Goal: Information Seeking & Learning: Find specific fact

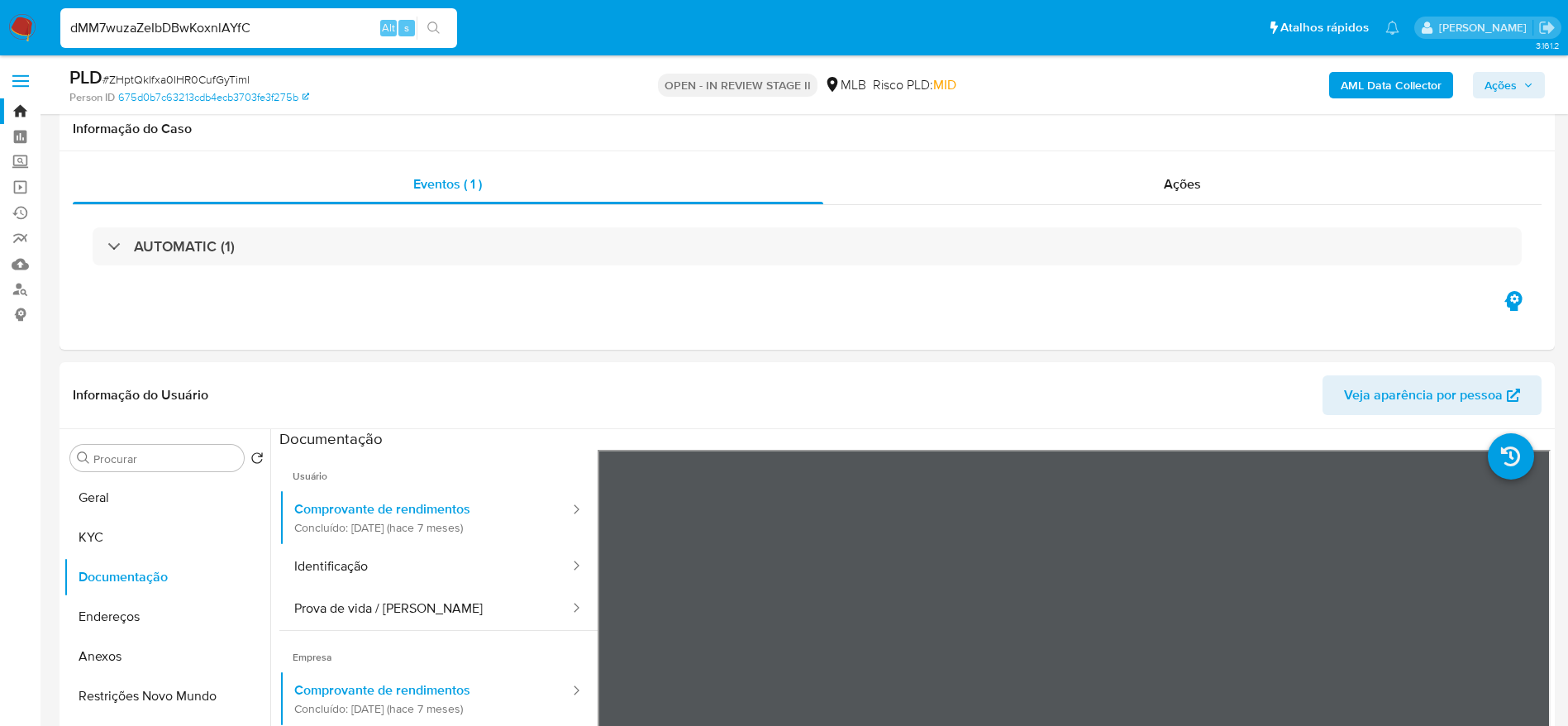
select select "10"
type input "dMM7wuzaZeIbDBwKoxnlAYfC"
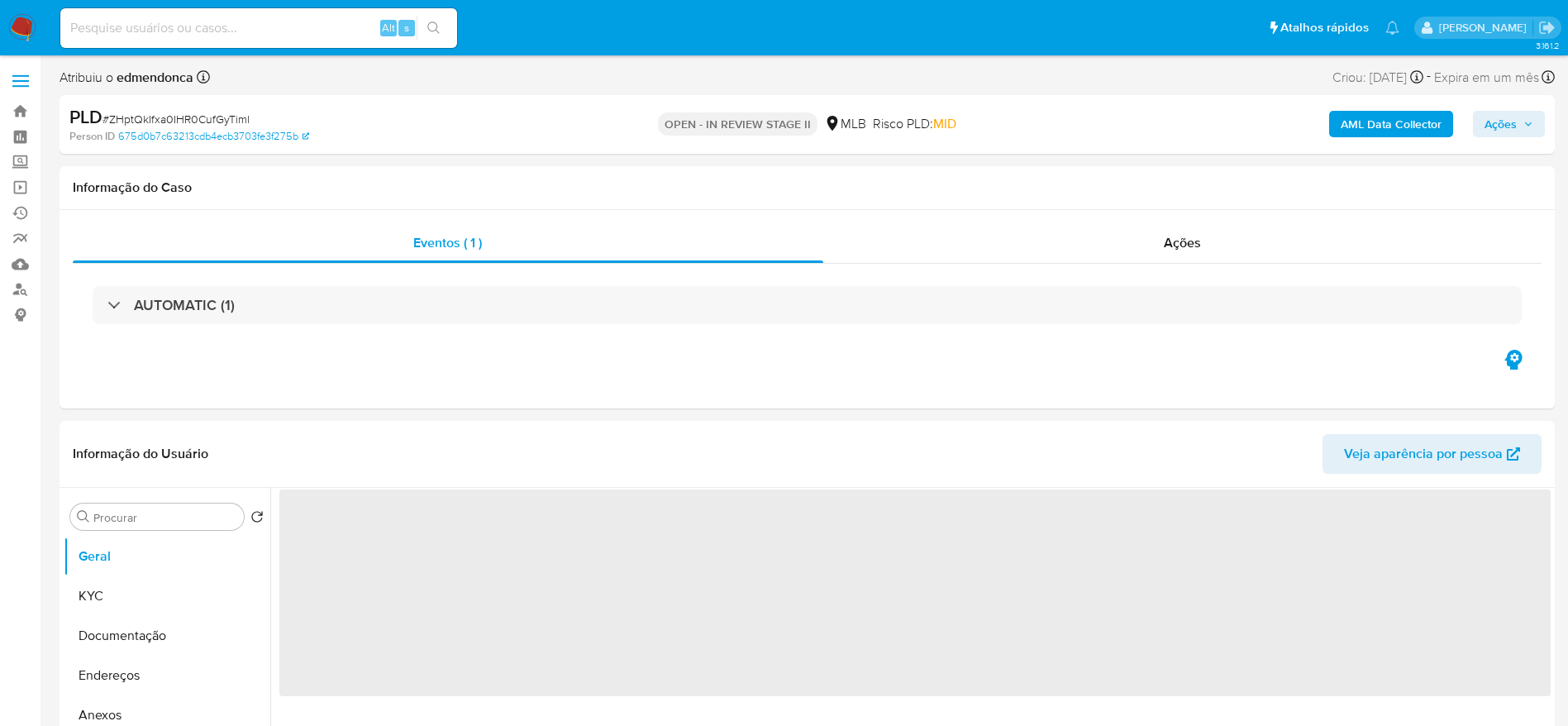
select select "10"
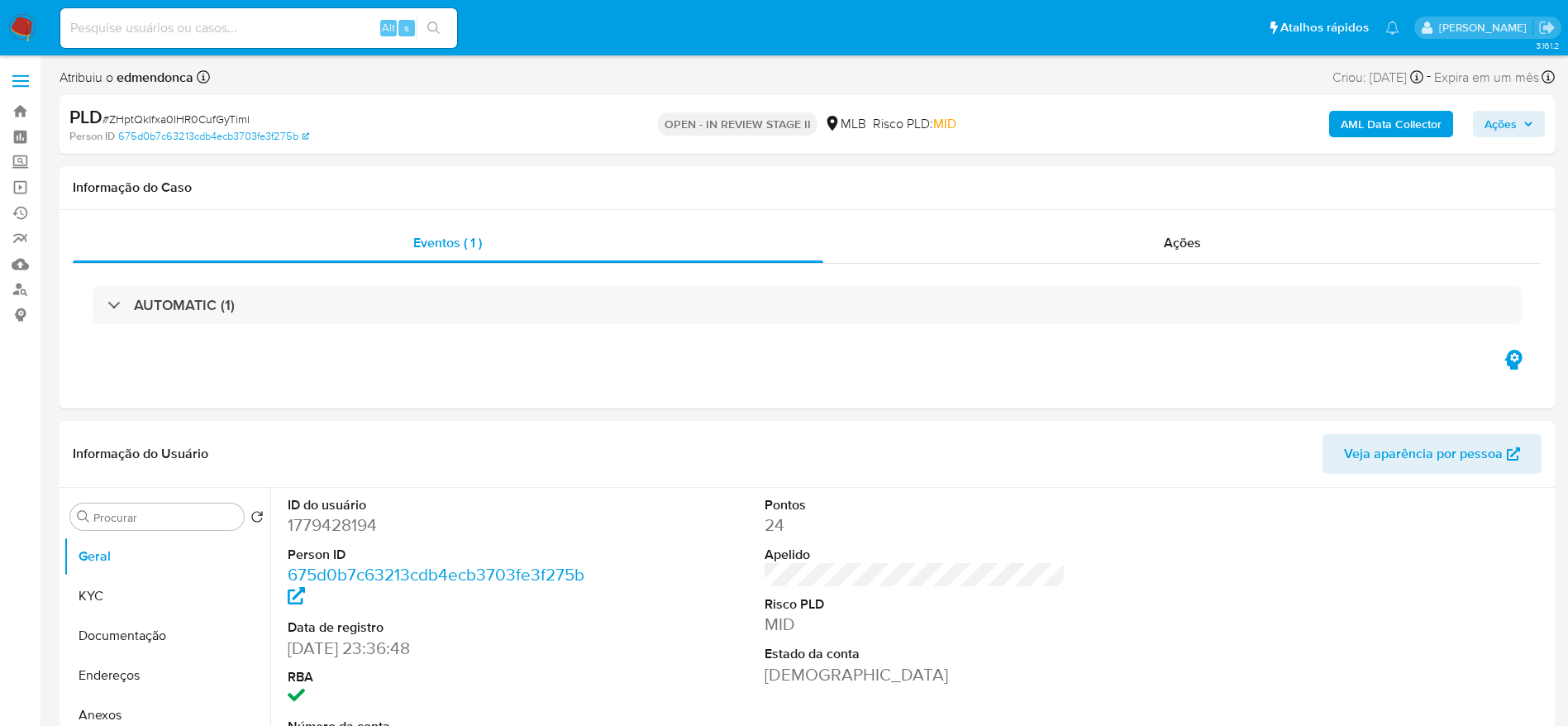
click at [207, 27] on input at bounding box center [259, 28] width 397 height 22
paste input "dMM7wuzaZeIbDBwKoxnlAYfC"
type input "dMM7wuzaZeIbDBwKoxnlAYfC"
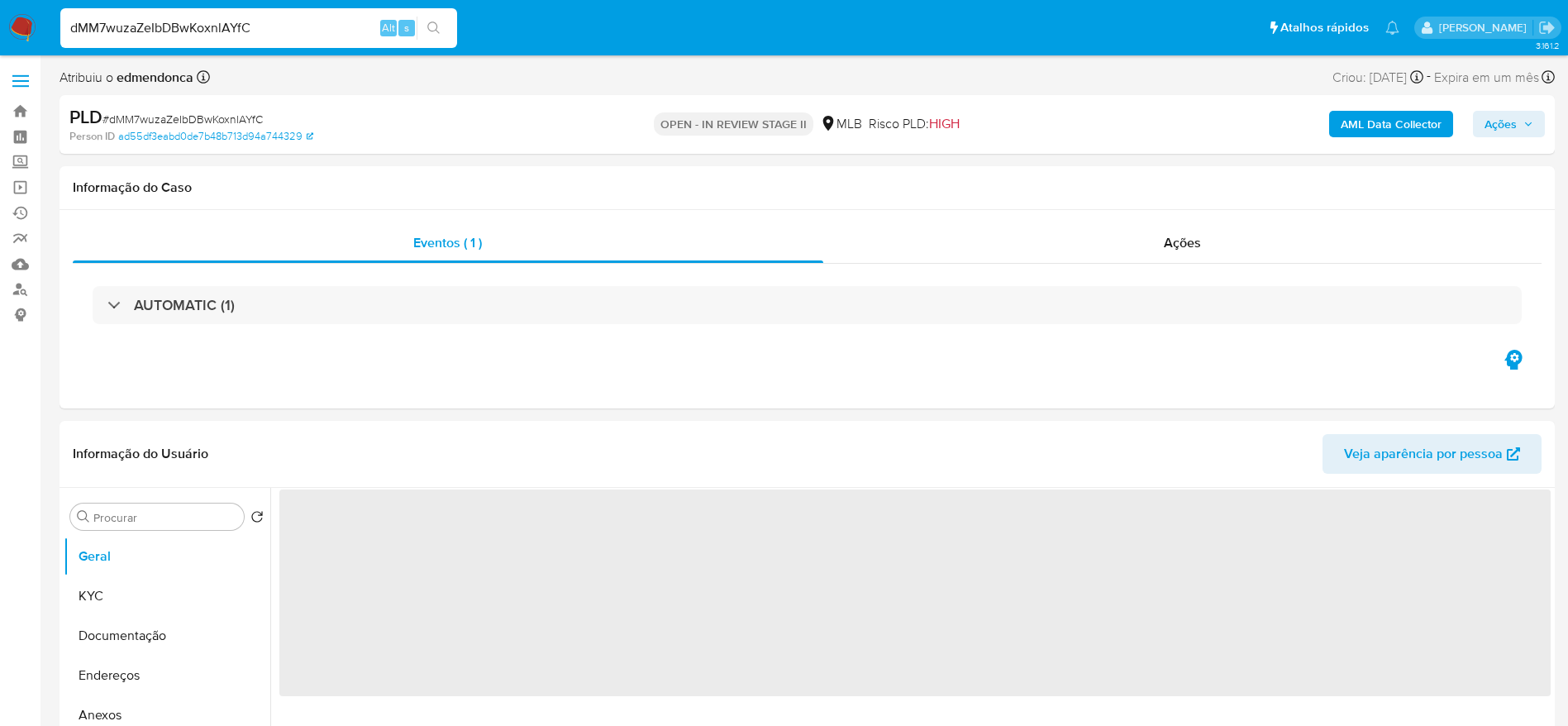
select select "10"
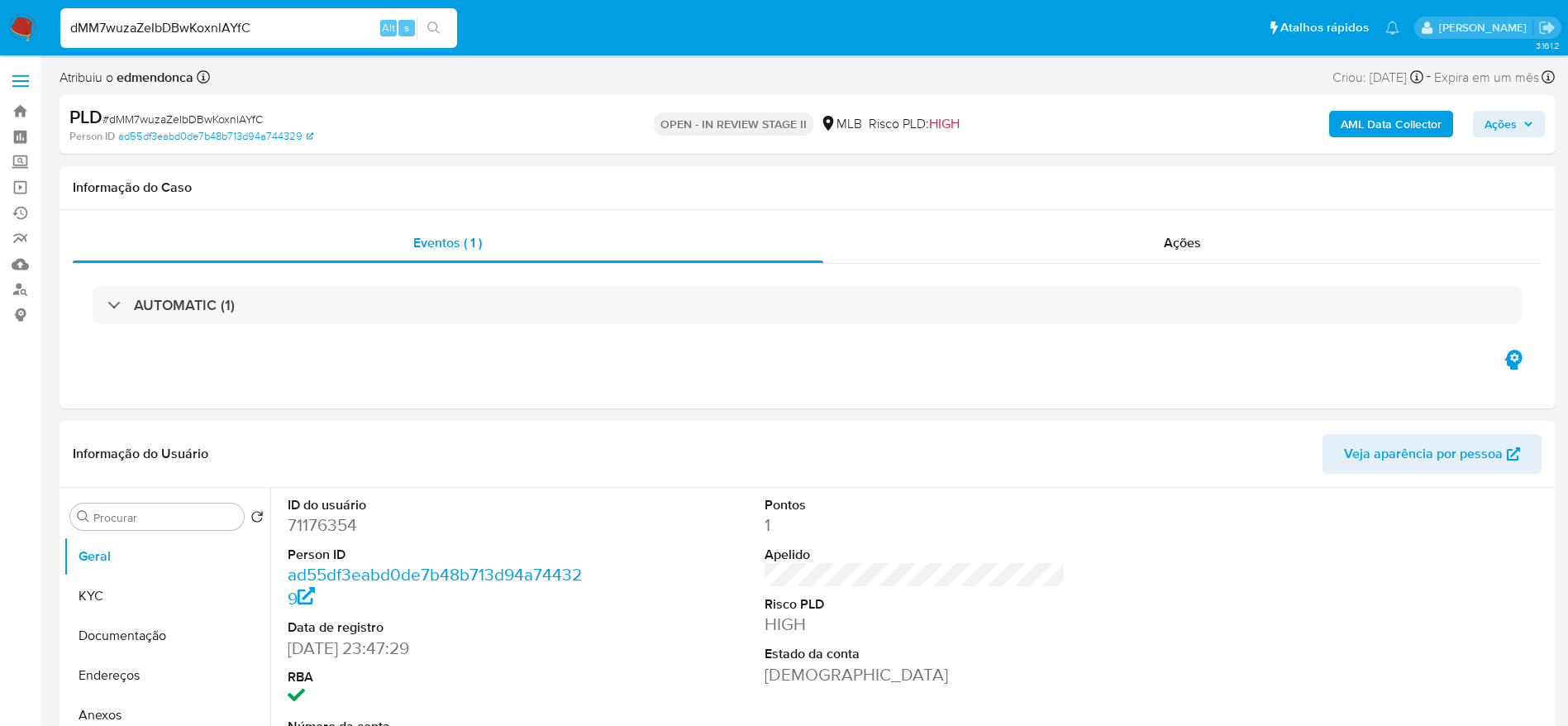
scroll to position [124, 0]
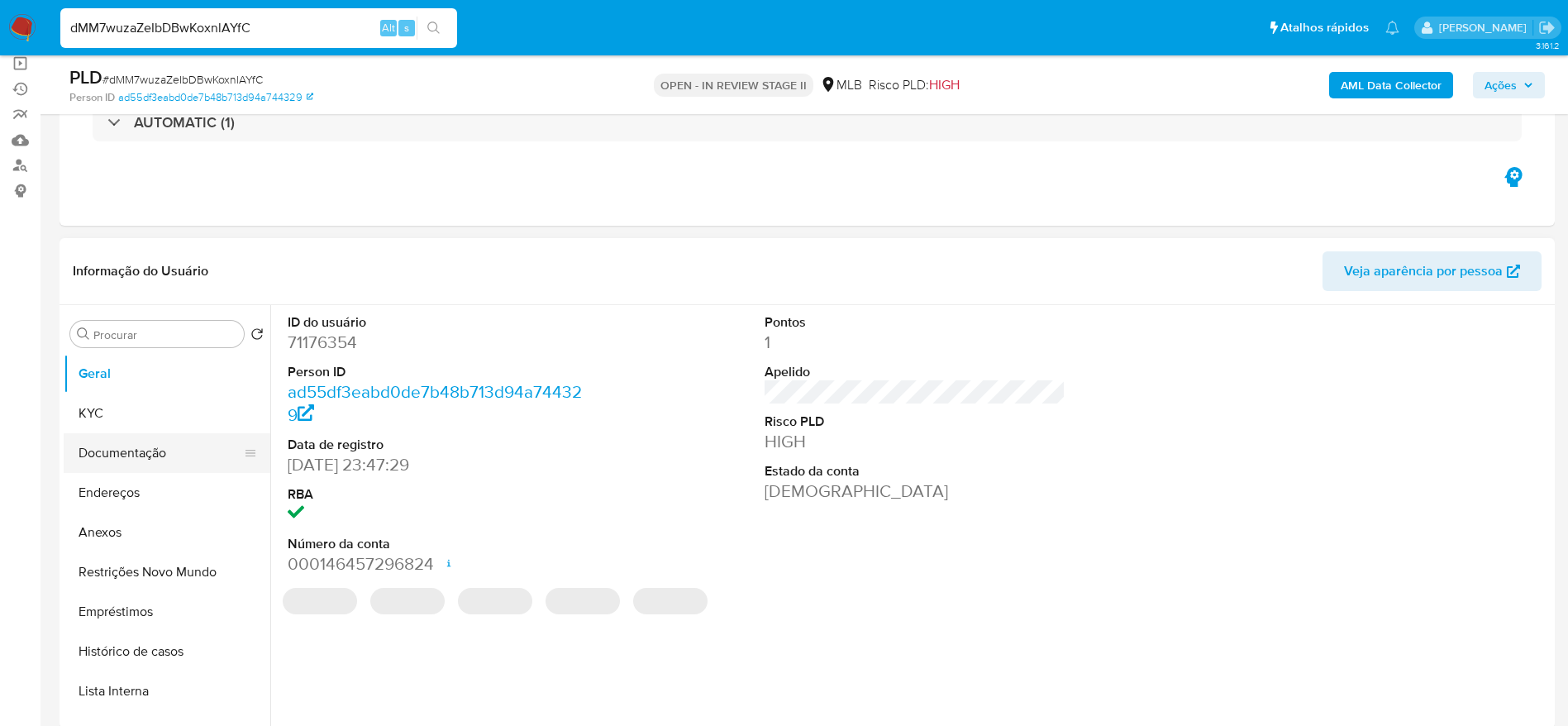
click at [103, 461] on button "Documentação" at bounding box center [161, 453] width 194 height 40
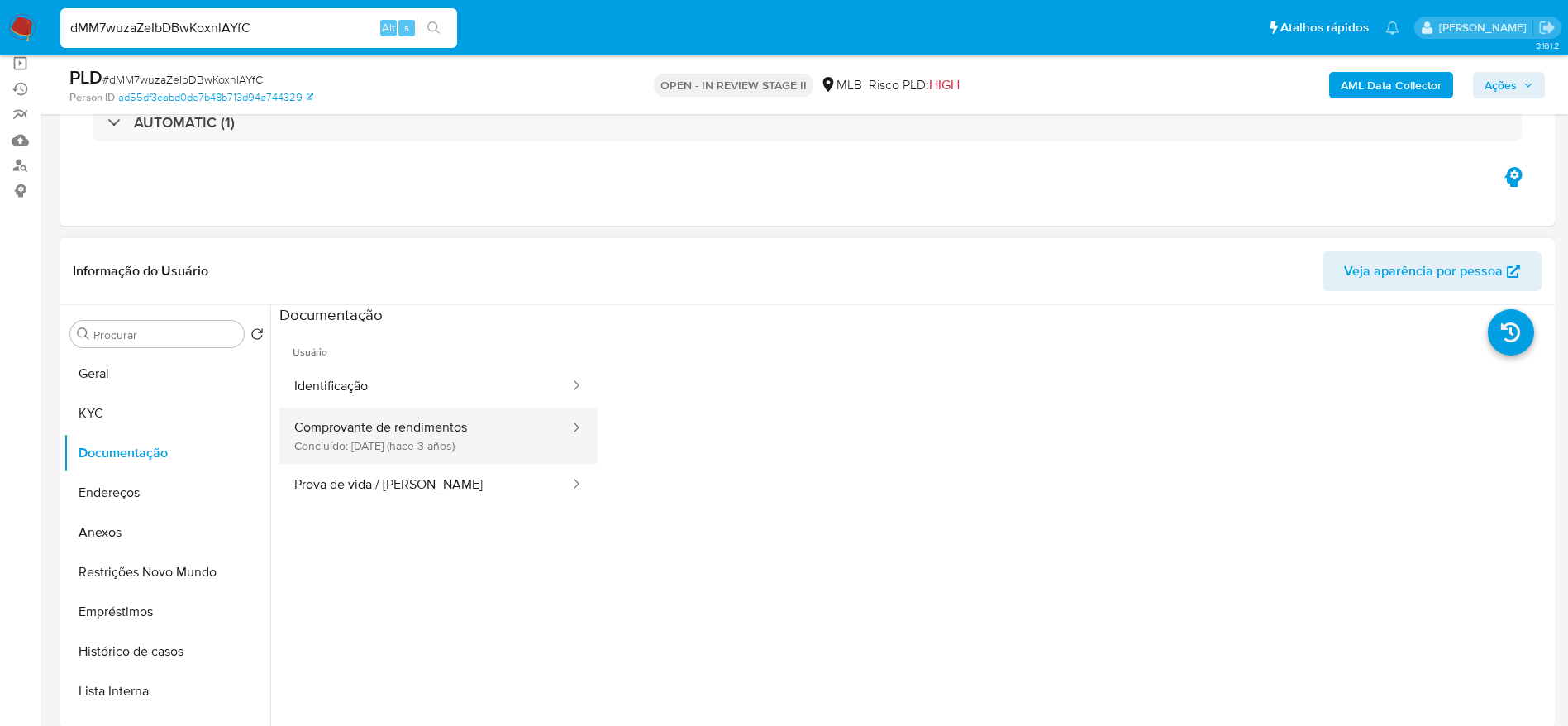
click at [396, 435] on button "Comprovante de rendimentos Concluído: 30/04/2022 (hace 3 años)" at bounding box center [425, 436] width 292 height 56
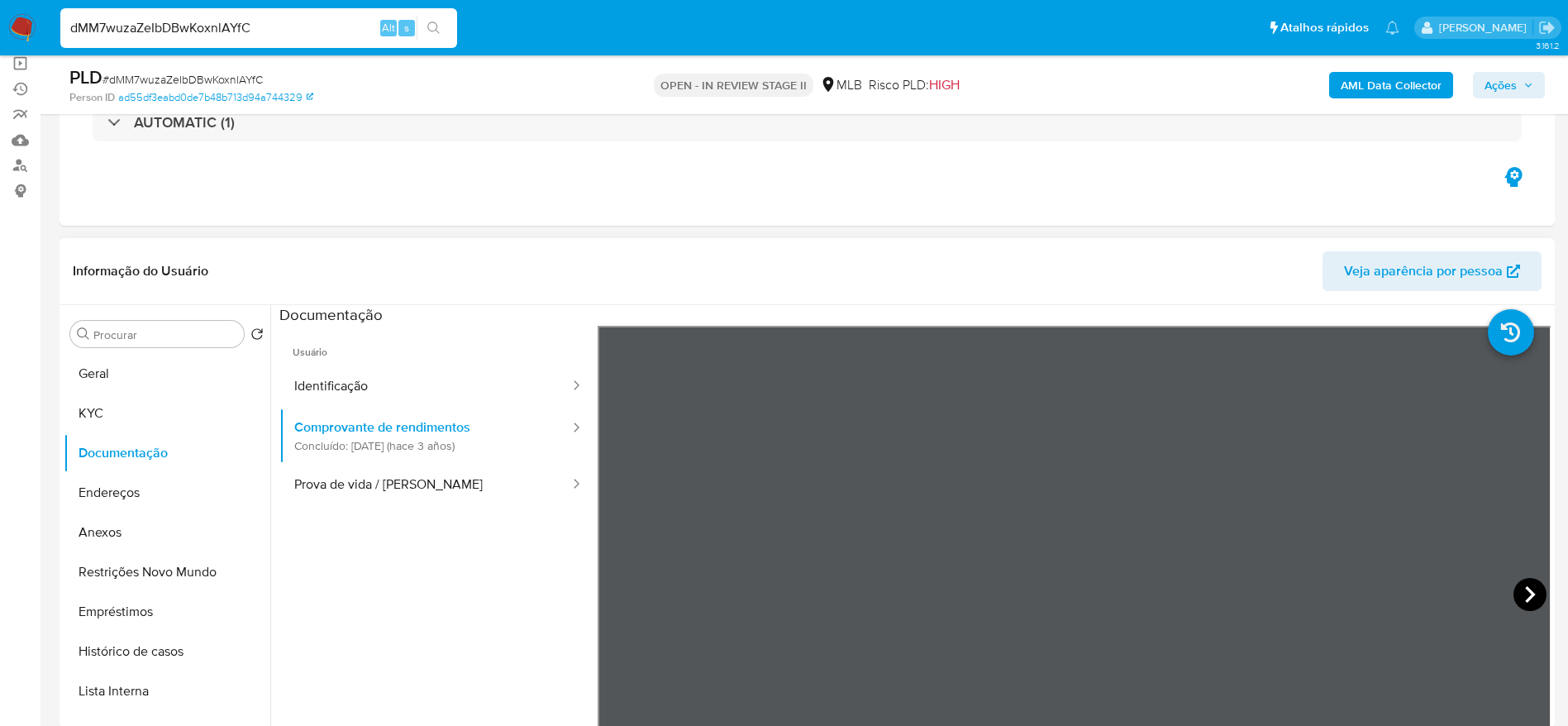
click at [1532, 588] on icon at bounding box center [1529, 593] width 33 height 33
click at [244, 27] on input "dMM7wuzaZeIbDBwKoxnlAYfC" at bounding box center [259, 28] width 397 height 22
paste input "iLvZAdoB9TDcEh68AwmeddxY"
type input "iLvZAdoB9TDcEh68AwmeddxY"
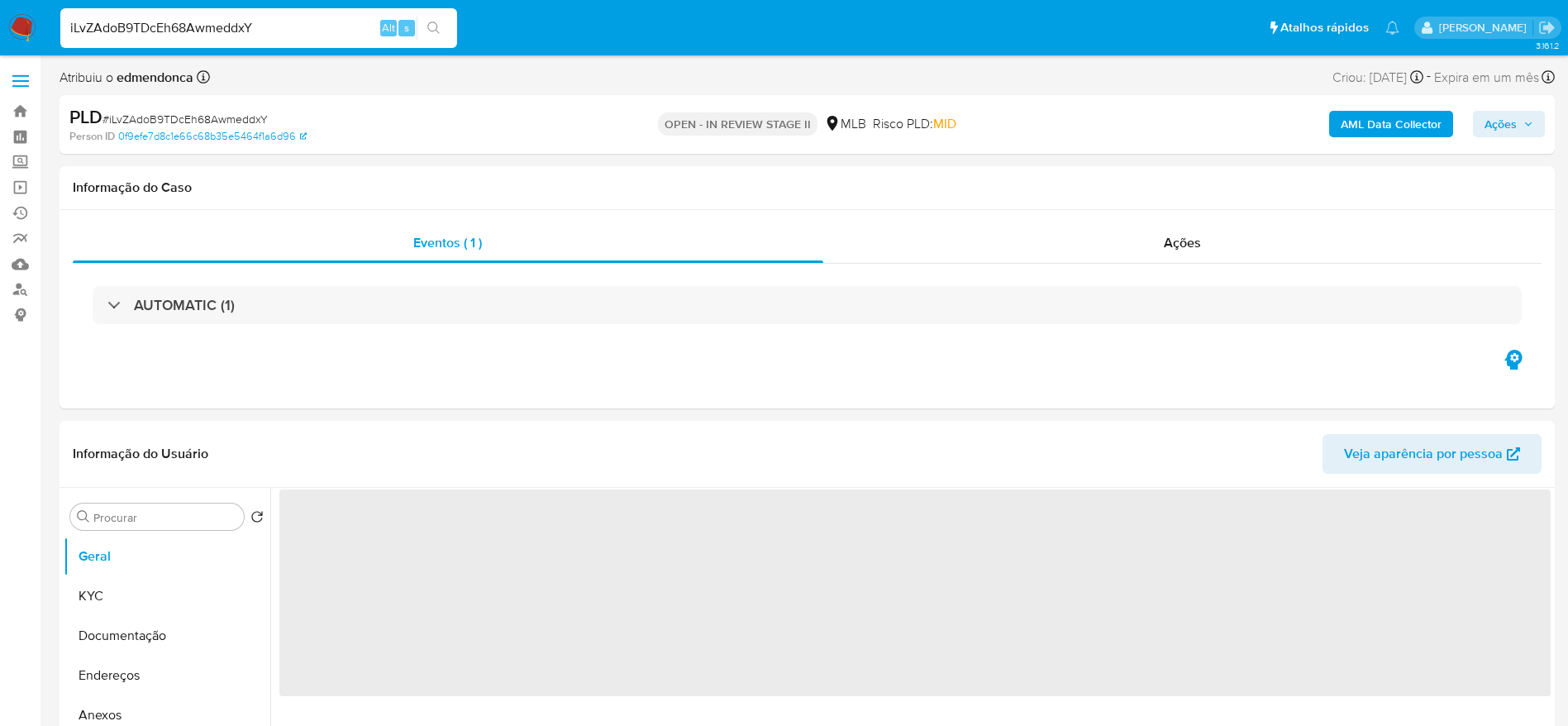
select select "10"
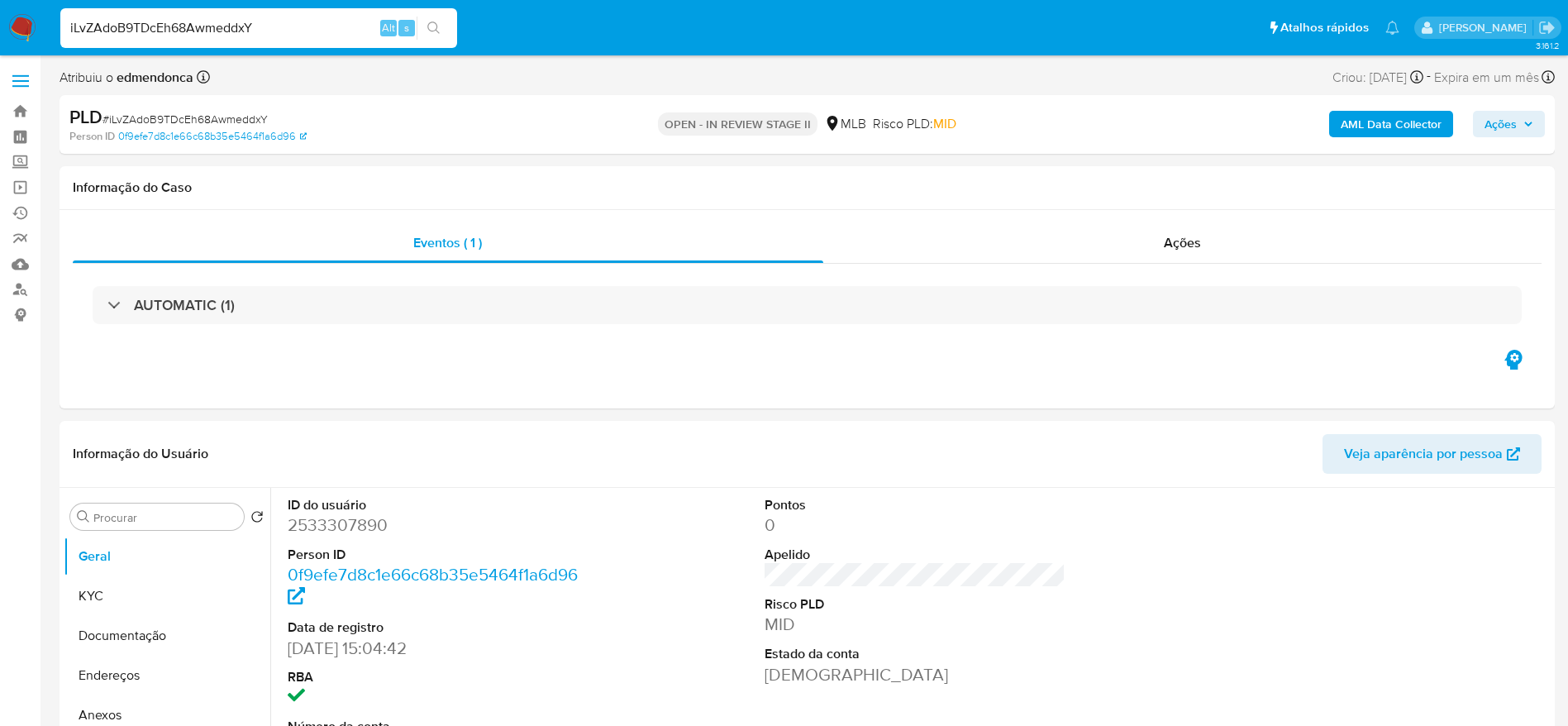
click at [291, 36] on input "iLvZAdoB9TDcEh68AwmeddxY" at bounding box center [259, 28] width 397 height 22
paste input "ZgE7cZXhs76QciaN9cMpOKSe"
type input "ZgE7cZXhs76QciaN9cMpOKSe"
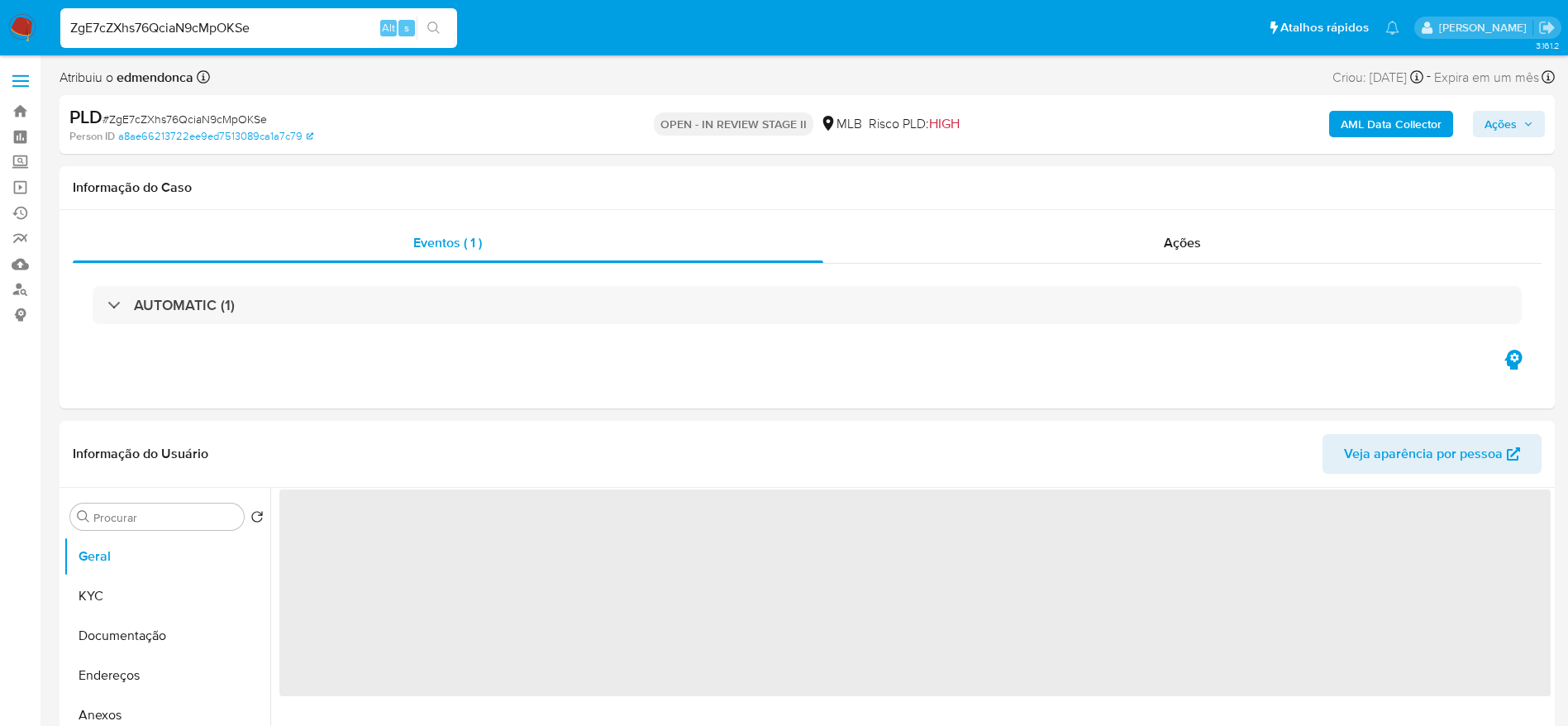
select select "10"
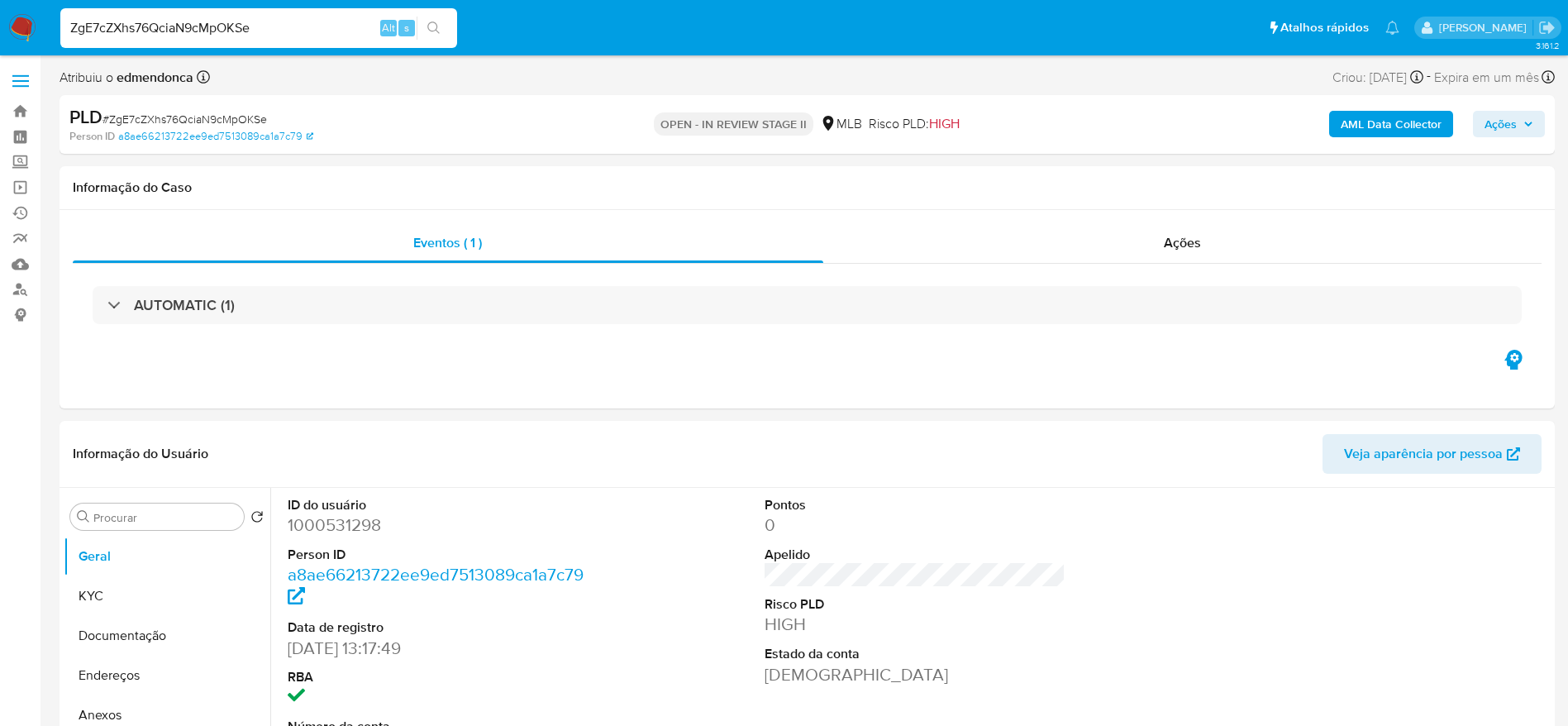
click at [281, 32] on input "ZgE7cZXhs76QciaN9cMpOKSe" at bounding box center [259, 28] width 397 height 22
paste input "rarD1Kd6oHkssETBI859Jkk"
type input "rarD1Kd6oHkssETBI859Jkke"
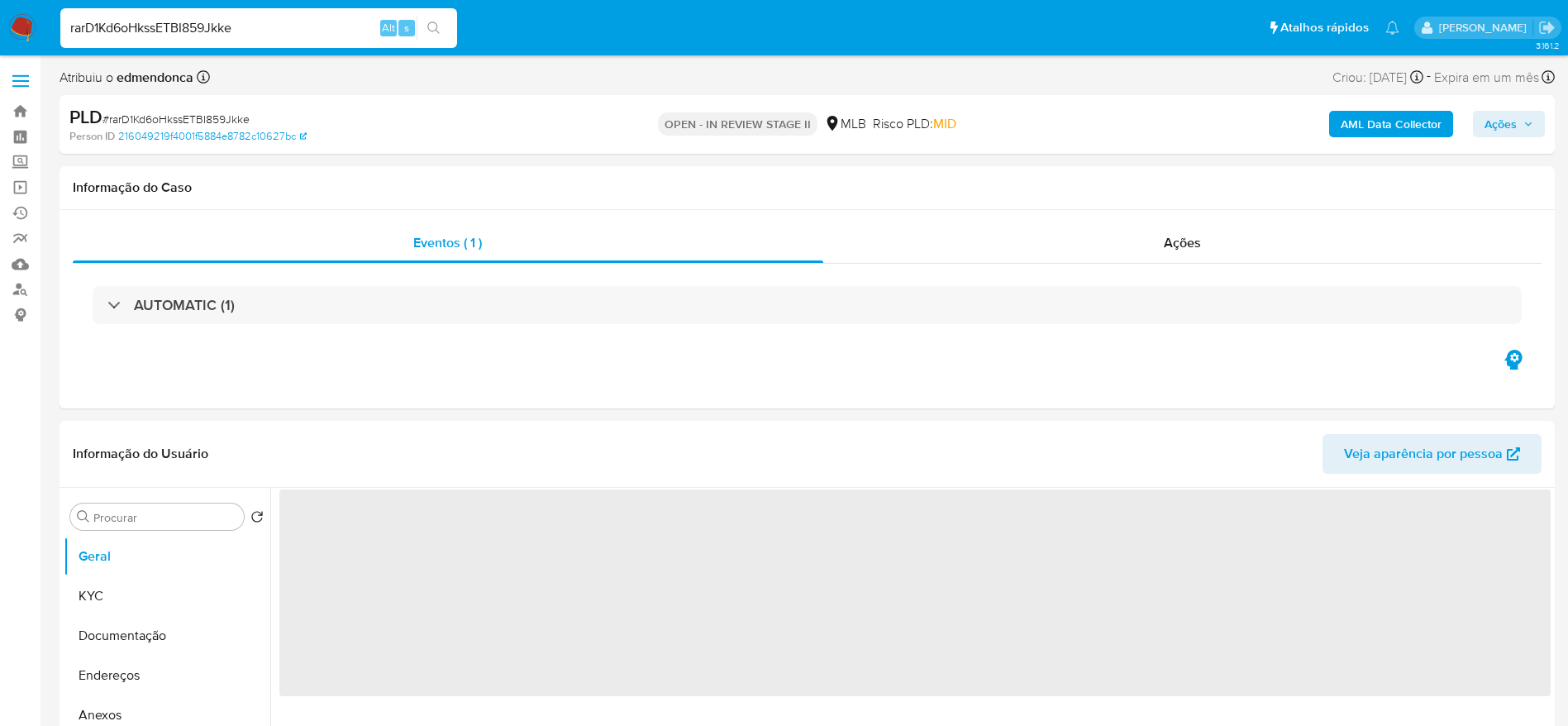
select select "10"
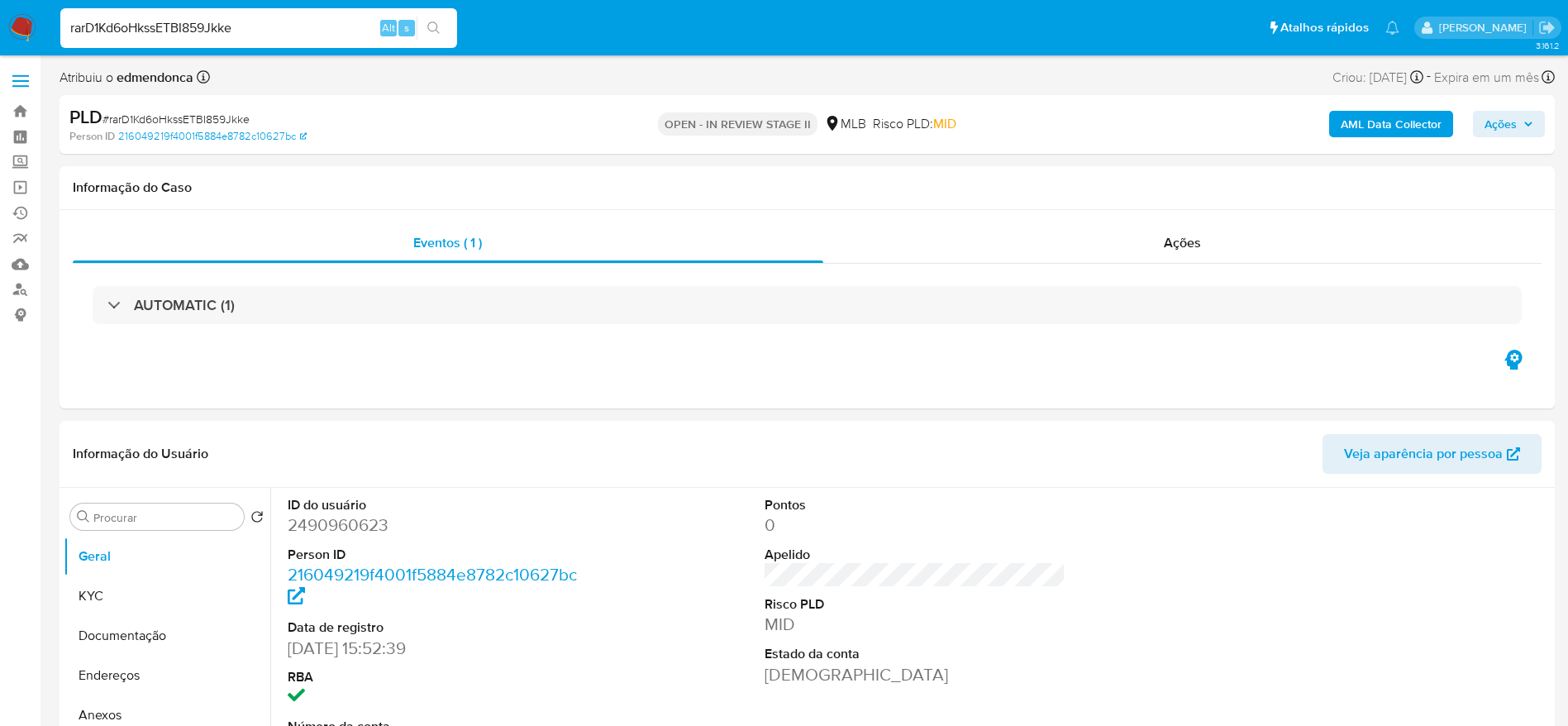
click at [246, 21] on input "rarD1Kd6oHkssETBI859Jkke" at bounding box center [259, 28] width 397 height 22
paste input "ZHptQkIfxa0IHR0CufGyTiml"
type input "ZHptQkIfxa0IHR0CufGyTiml"
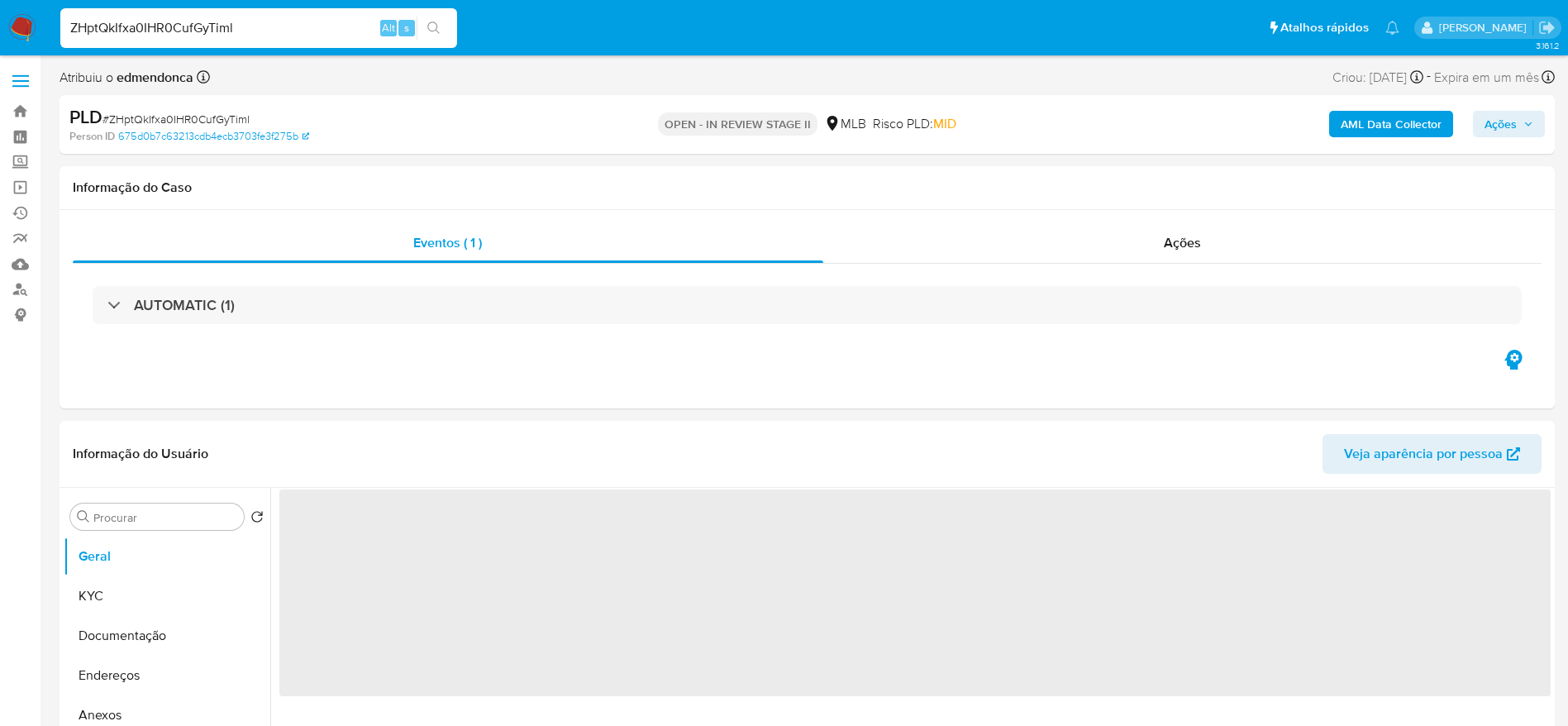
select select "10"
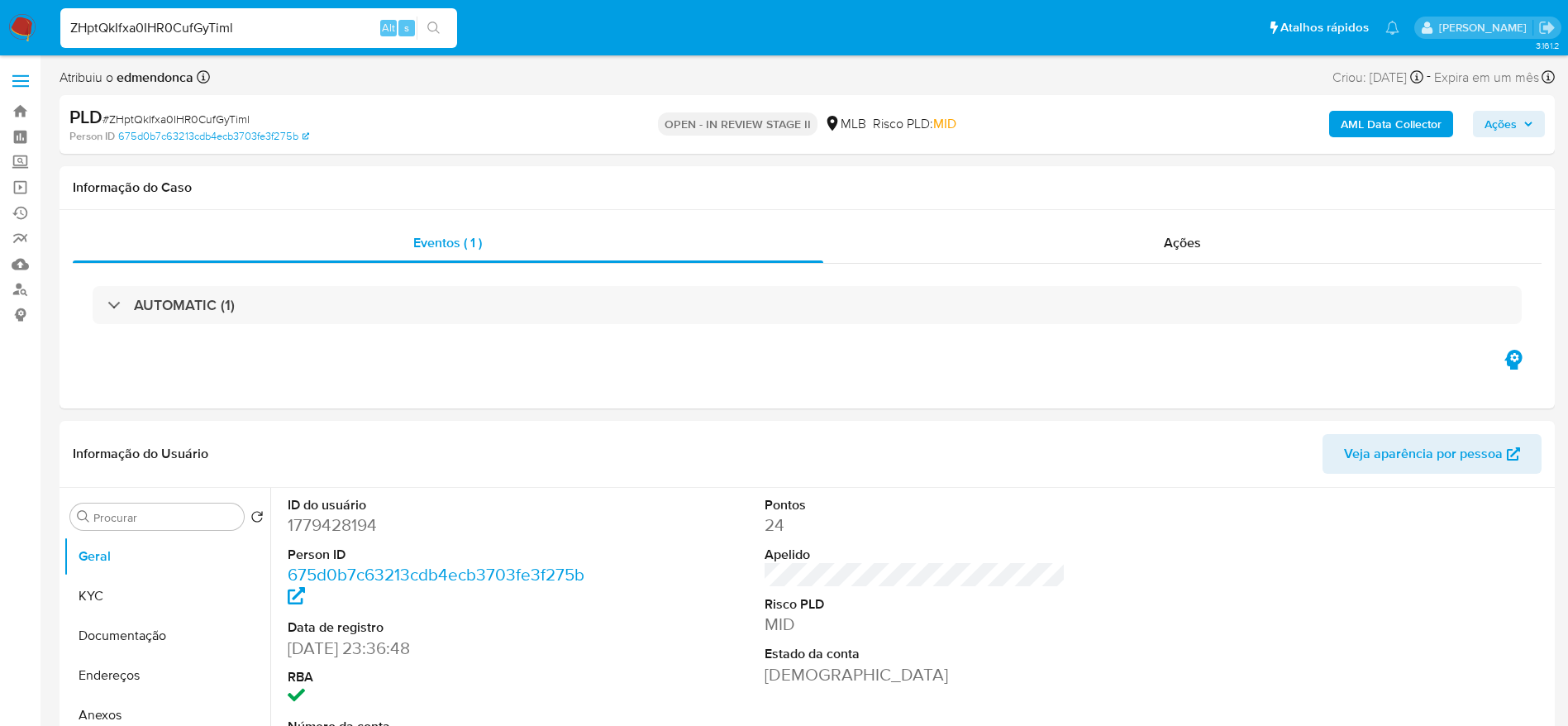
click at [302, 31] on input "ZHptQkIfxa0IHR0CufGyTiml" at bounding box center [259, 28] width 397 height 22
paste input "tJxviQhnQDQcZLzL4i6NlNlL"
type input "tJxviQhnQDQcZLzL4i6NlNlL"
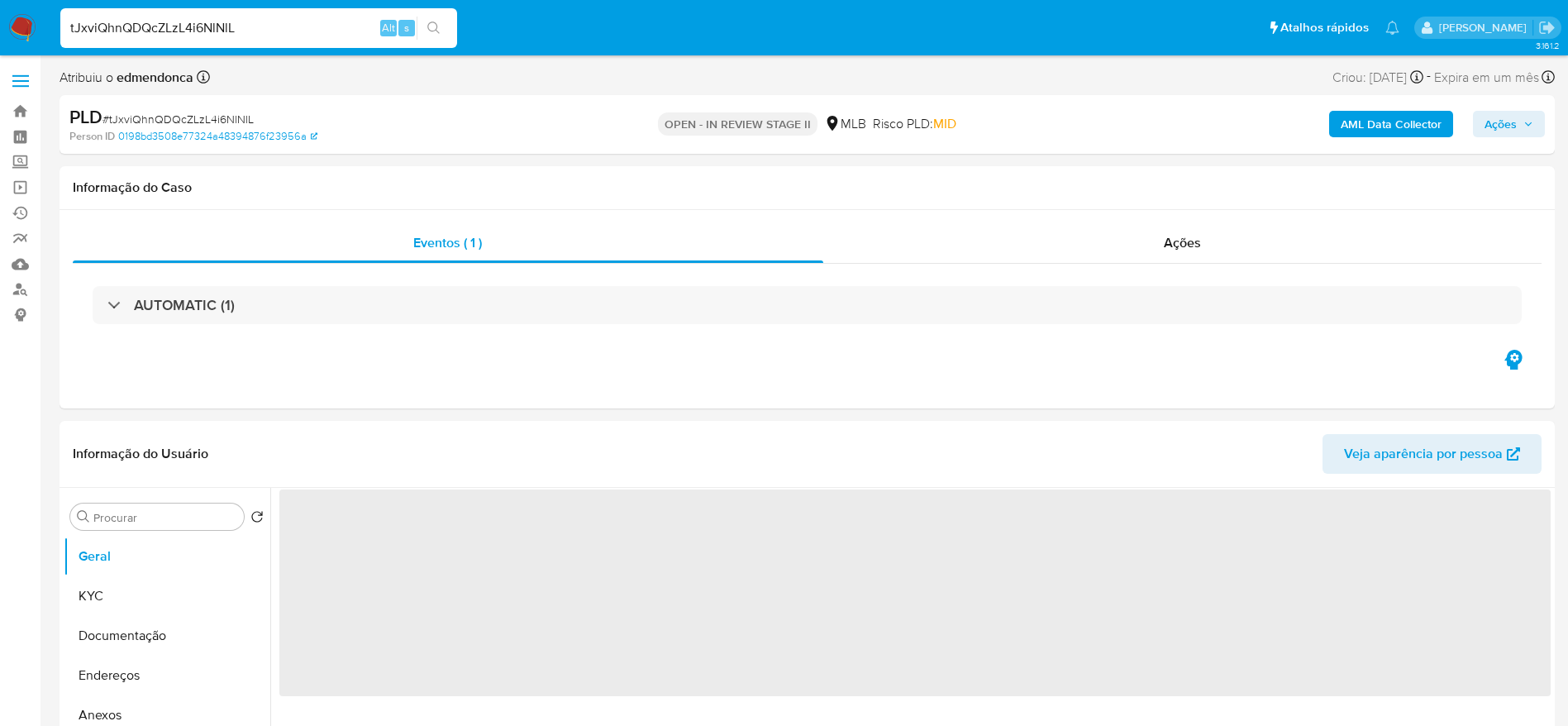
select select "10"
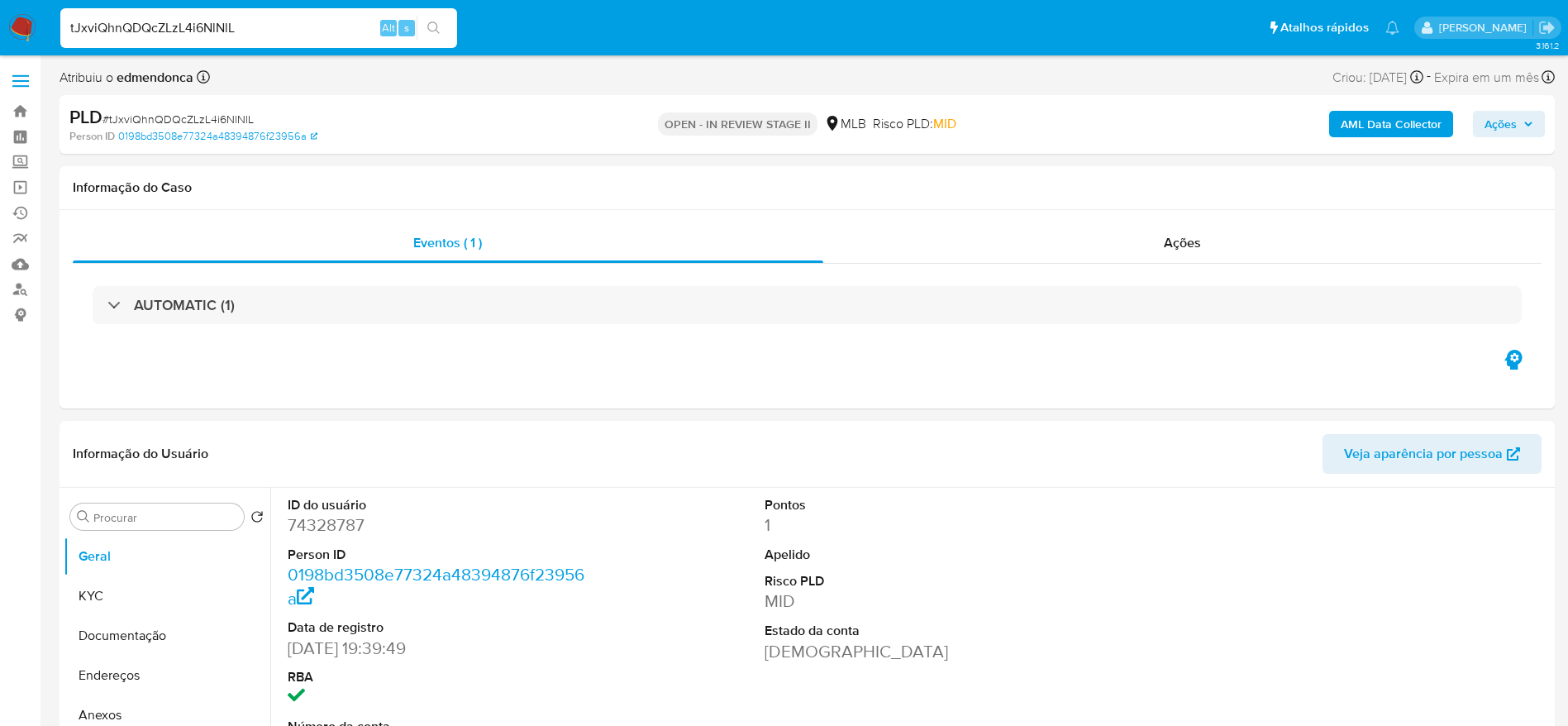
select select "10"
click at [22, 186] on link "Operações em massa" at bounding box center [98, 187] width 196 height 26
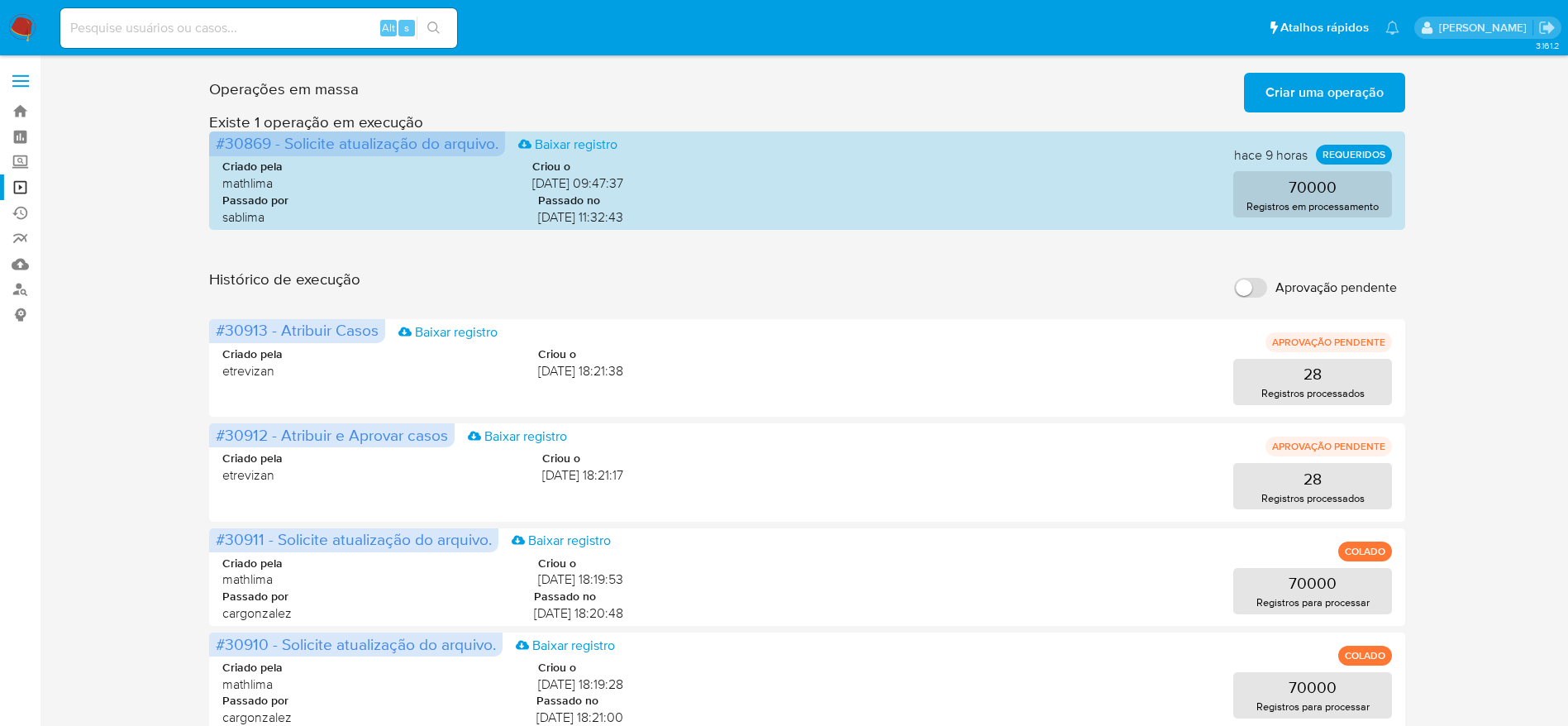
click at [1342, 111] on span "Criar uma operação" at bounding box center [1325, 93] width 119 height 36
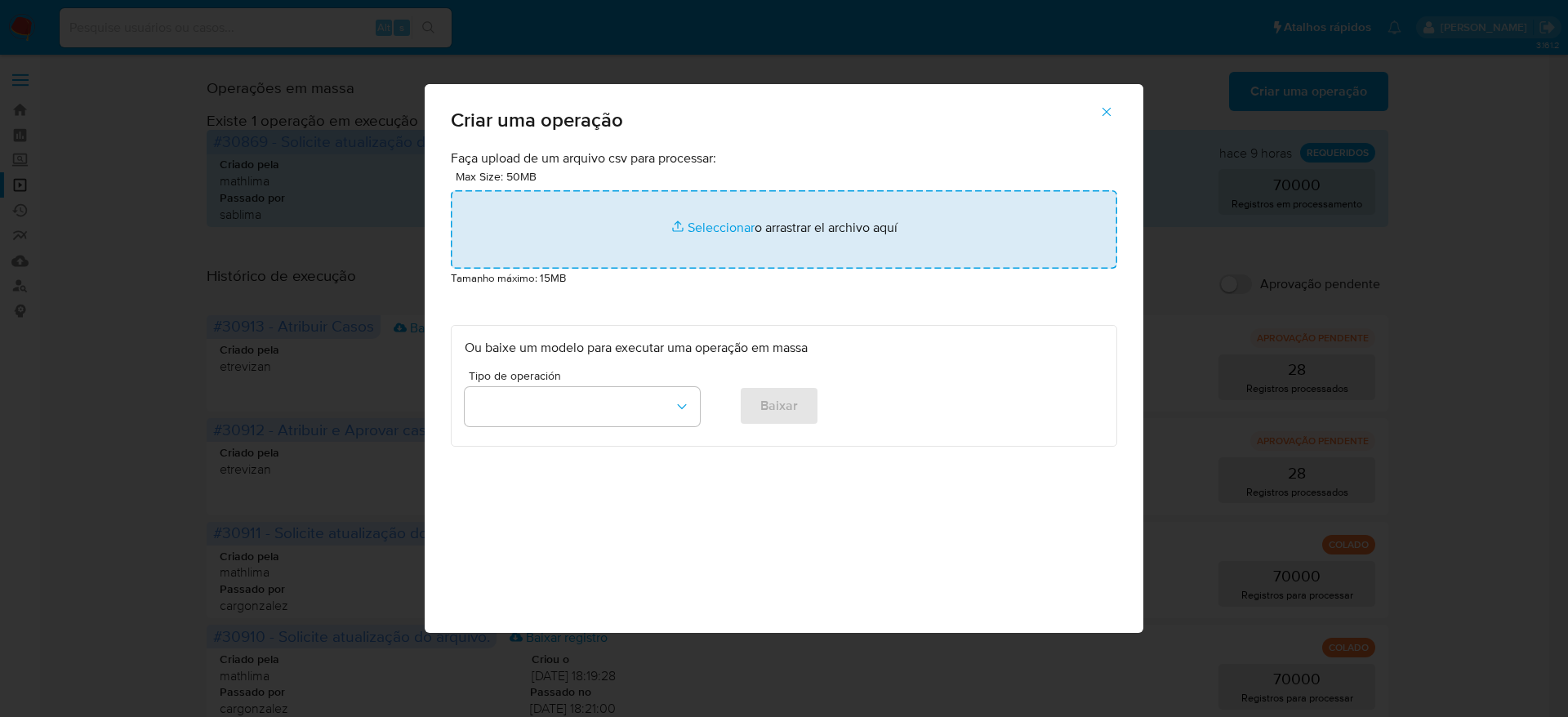
click at [746, 238] on input "file" at bounding box center [784, 229] width 666 height 79
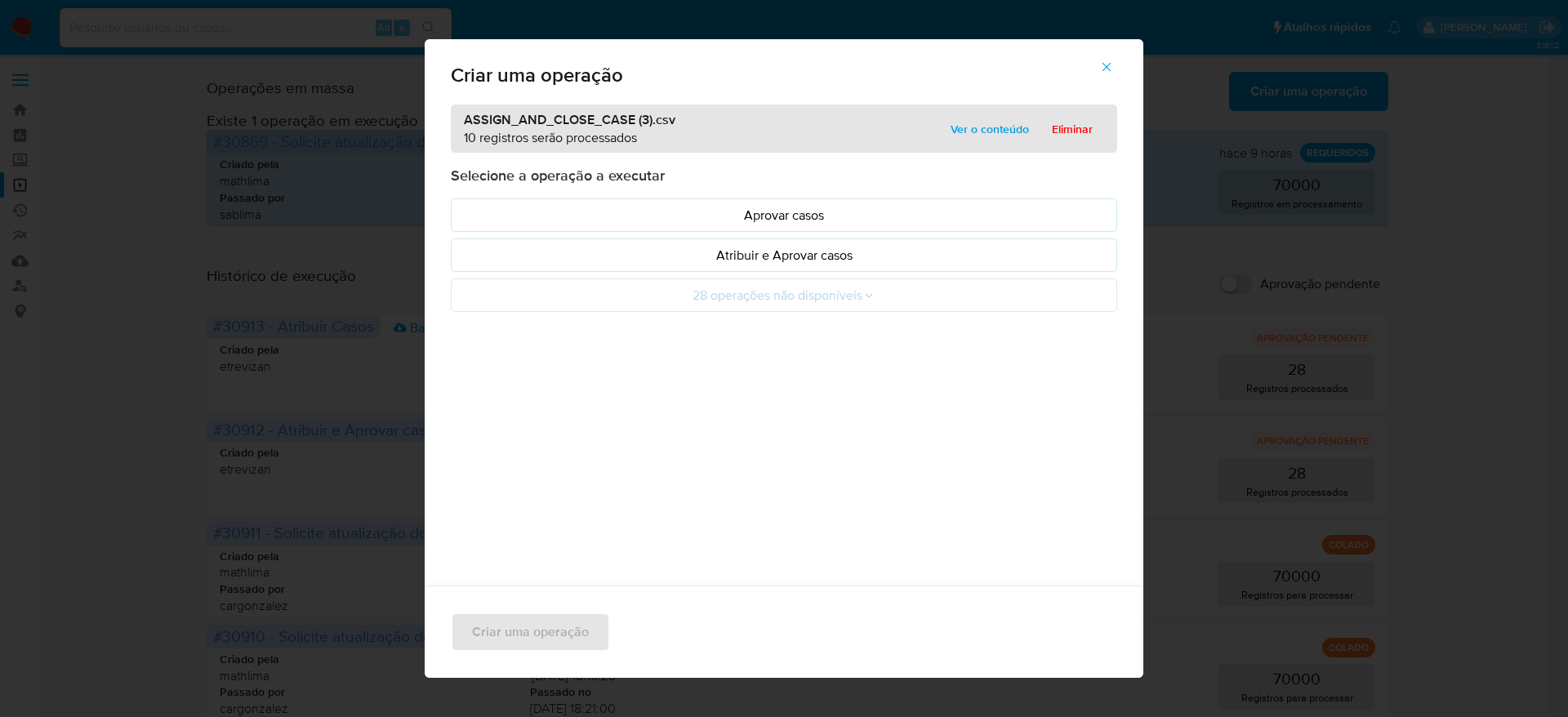
drag, startPoint x: 1004, startPoint y: 137, endPoint x: 983, endPoint y: 153, distance: 26.4
click at [1004, 136] on span "Ver o conteúdo" at bounding box center [990, 128] width 79 height 23
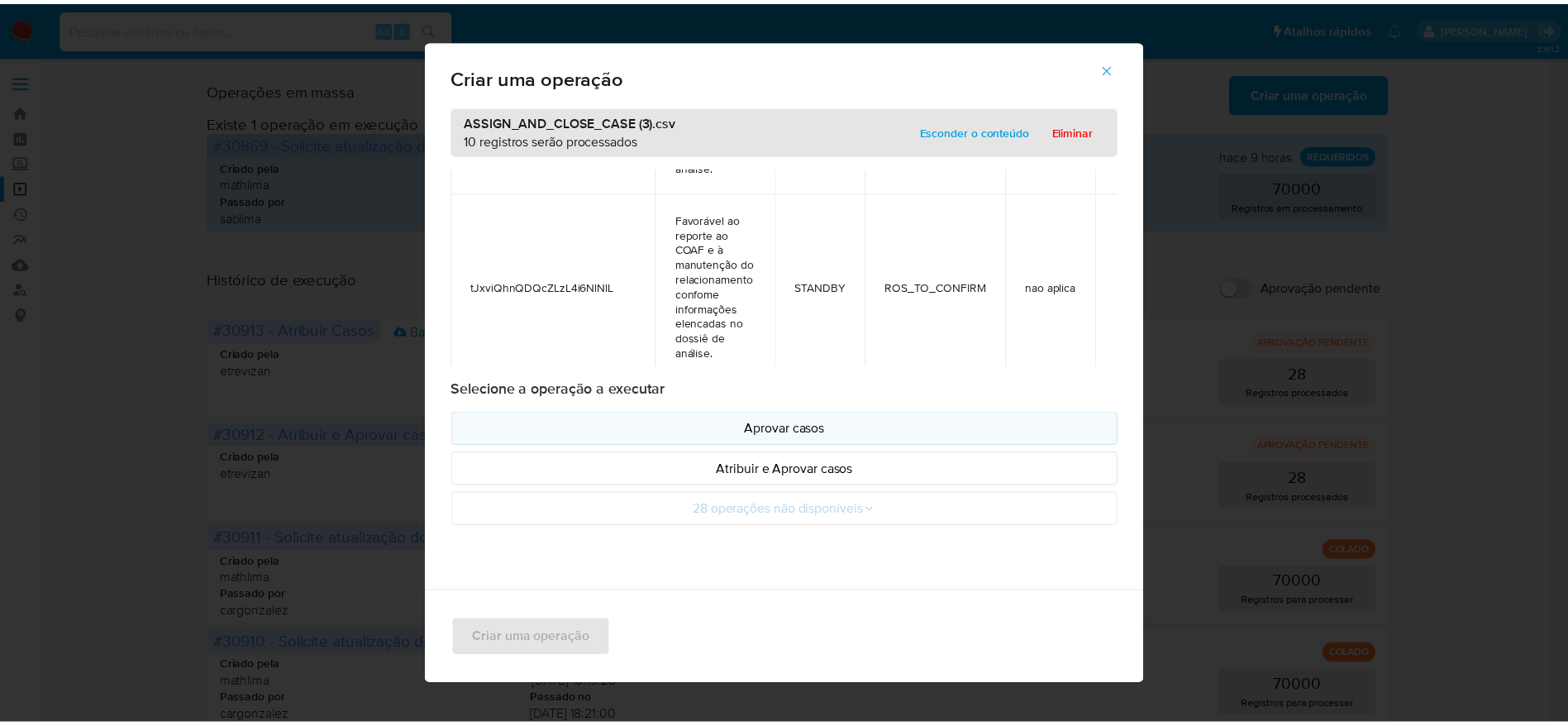
scroll to position [1612, 0]
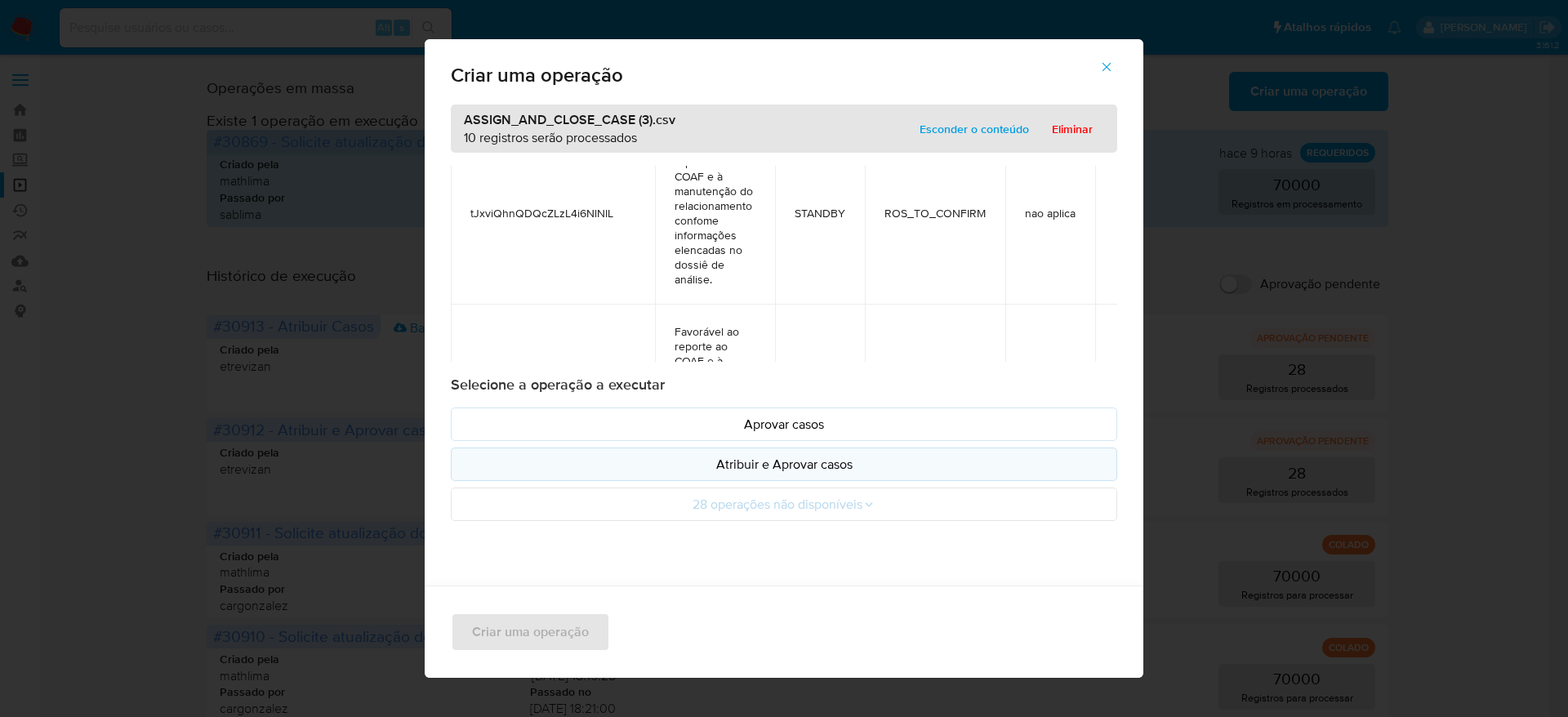
click at [842, 468] on p "Atribuir e Aprovar casos" at bounding box center [784, 464] width 639 height 19
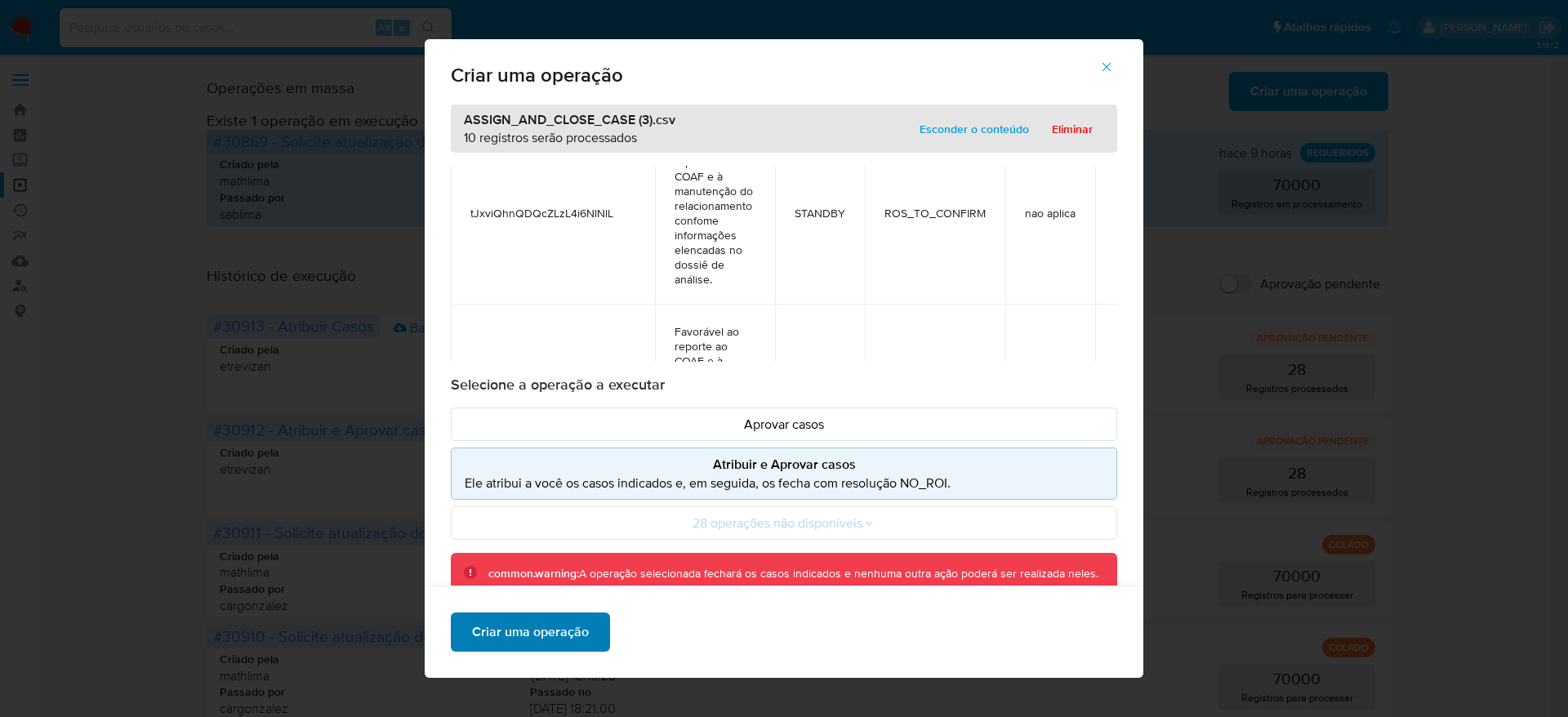
click at [556, 650] on span "Criar uma operação" at bounding box center [530, 631] width 117 height 35
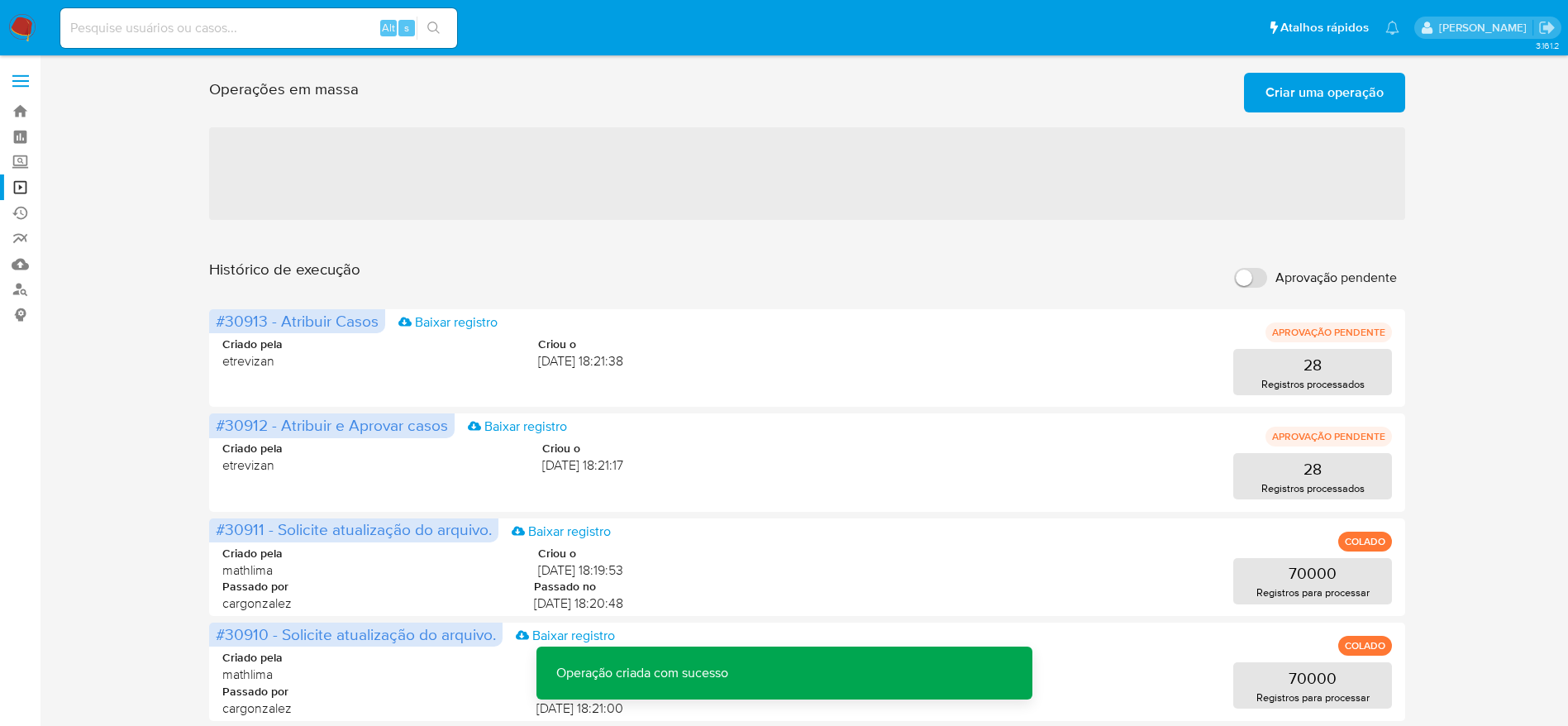
click at [1303, 71] on div "Operações em massa Criar uma operação Só pode haver no máximo 5 recursos colado…" at bounding box center [807, 89] width 1196 height 46
click at [1303, 80] on span "Criar uma operação" at bounding box center [1325, 93] width 119 height 36
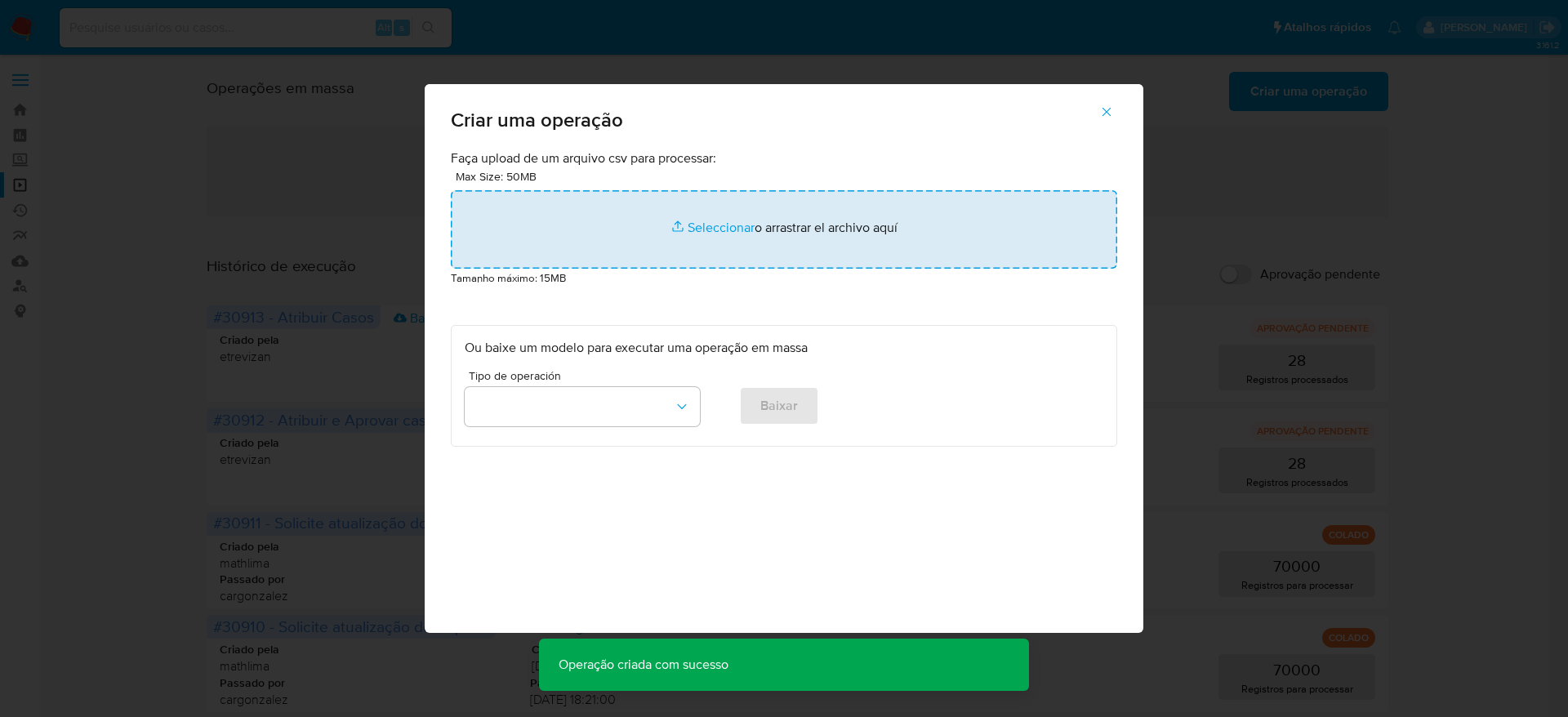
click at [732, 235] on input "file" at bounding box center [784, 229] width 666 height 79
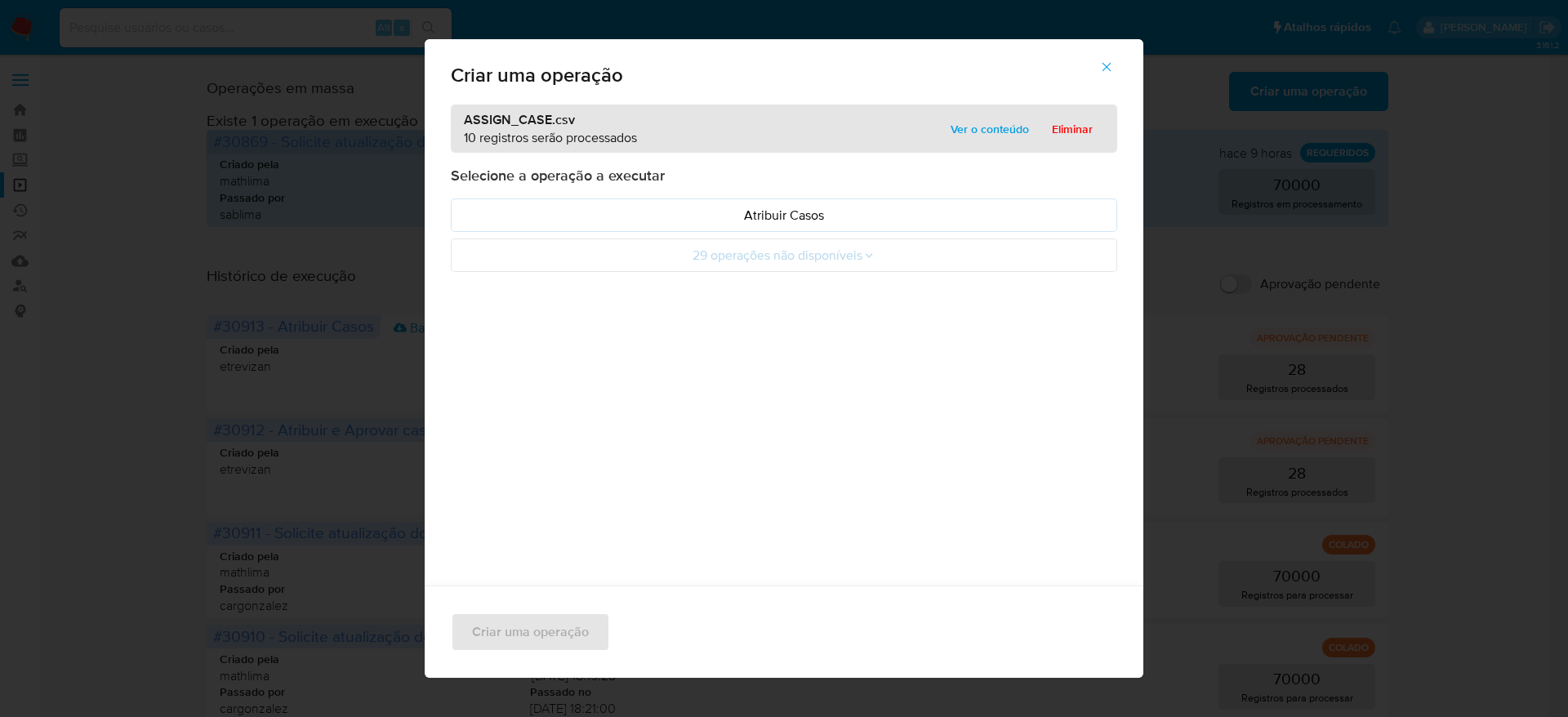
click at [996, 128] on span "Ver o conteúdo" at bounding box center [990, 128] width 79 height 23
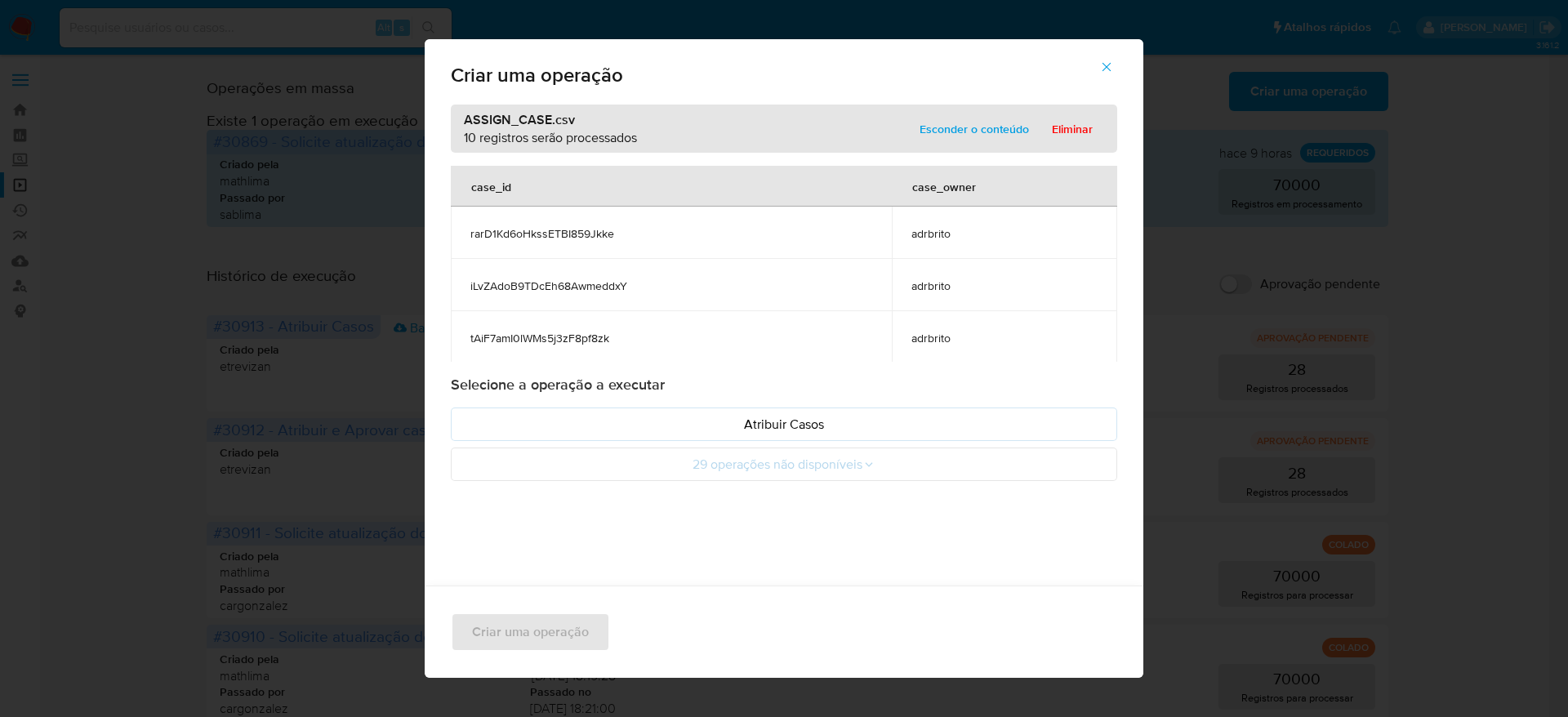
drag, startPoint x: 794, startPoint y: 419, endPoint x: 710, endPoint y: 464, distance: 95.3
click at [794, 419] on p "Atribuir Casos" at bounding box center [784, 424] width 639 height 19
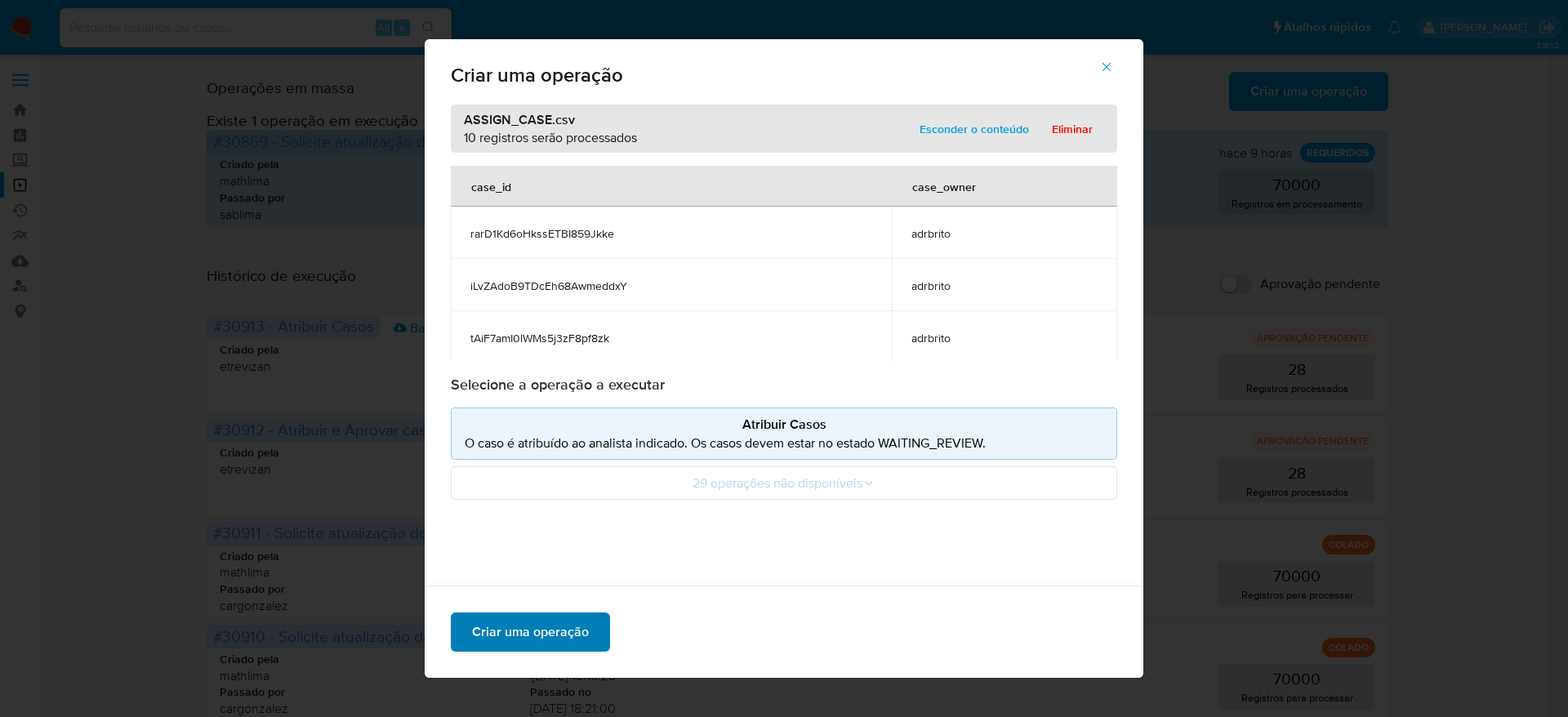
click at [571, 622] on span "Criar uma operação" at bounding box center [530, 631] width 117 height 35
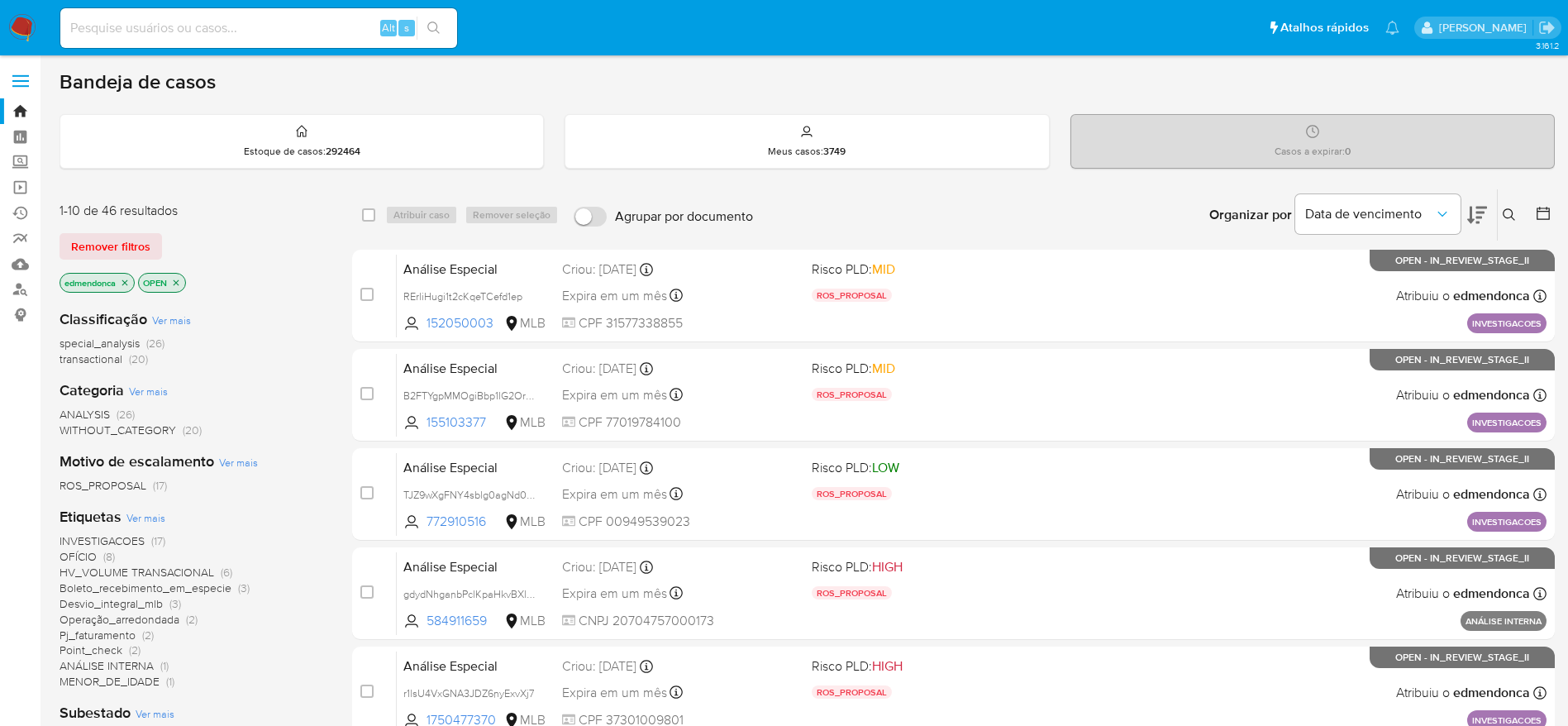
click at [163, 25] on input at bounding box center [259, 28] width 397 height 22
paste input "KMSyuVmY0IJZS2RhPl1kQ1TE"
type input "KMSyuVmY0IJZS2RhPl1kQ1TE"
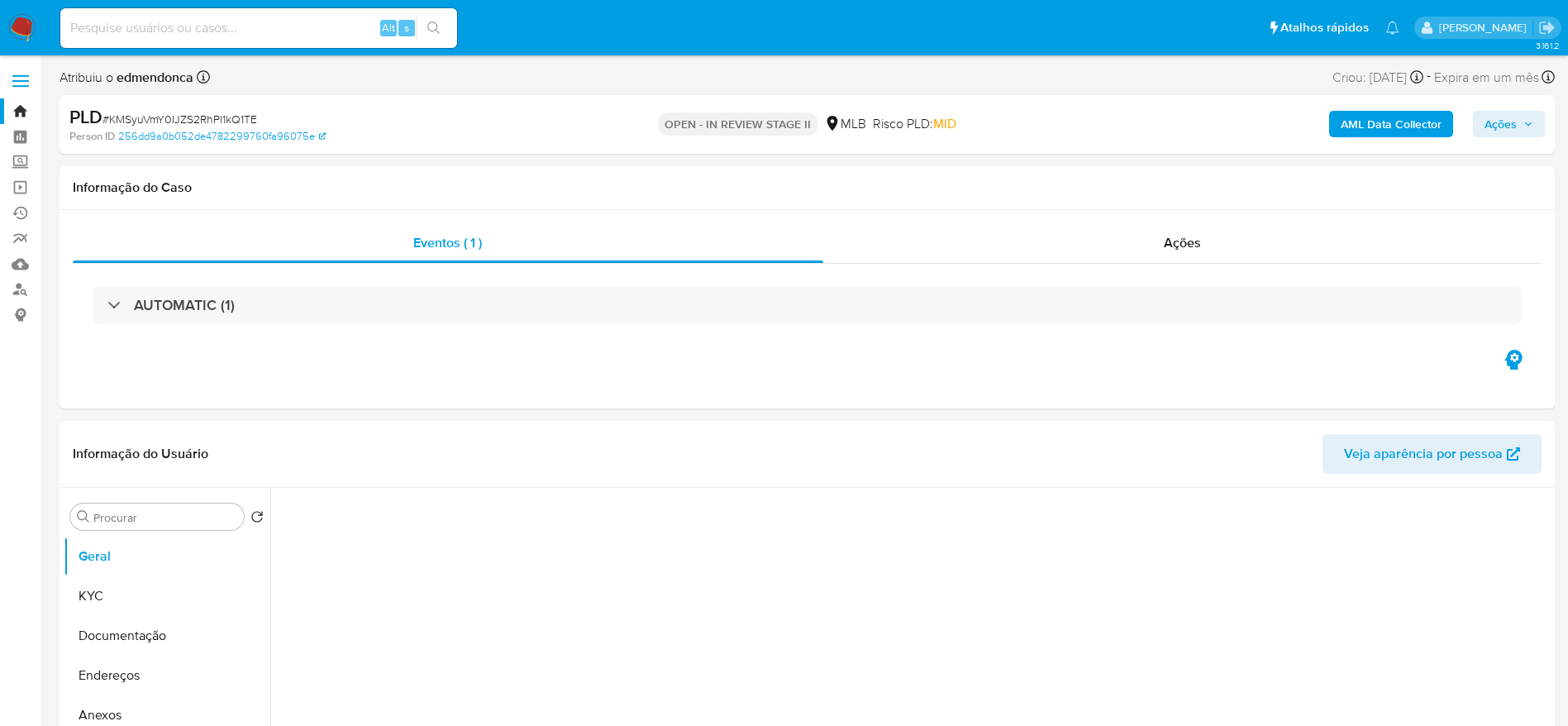
select select "10"
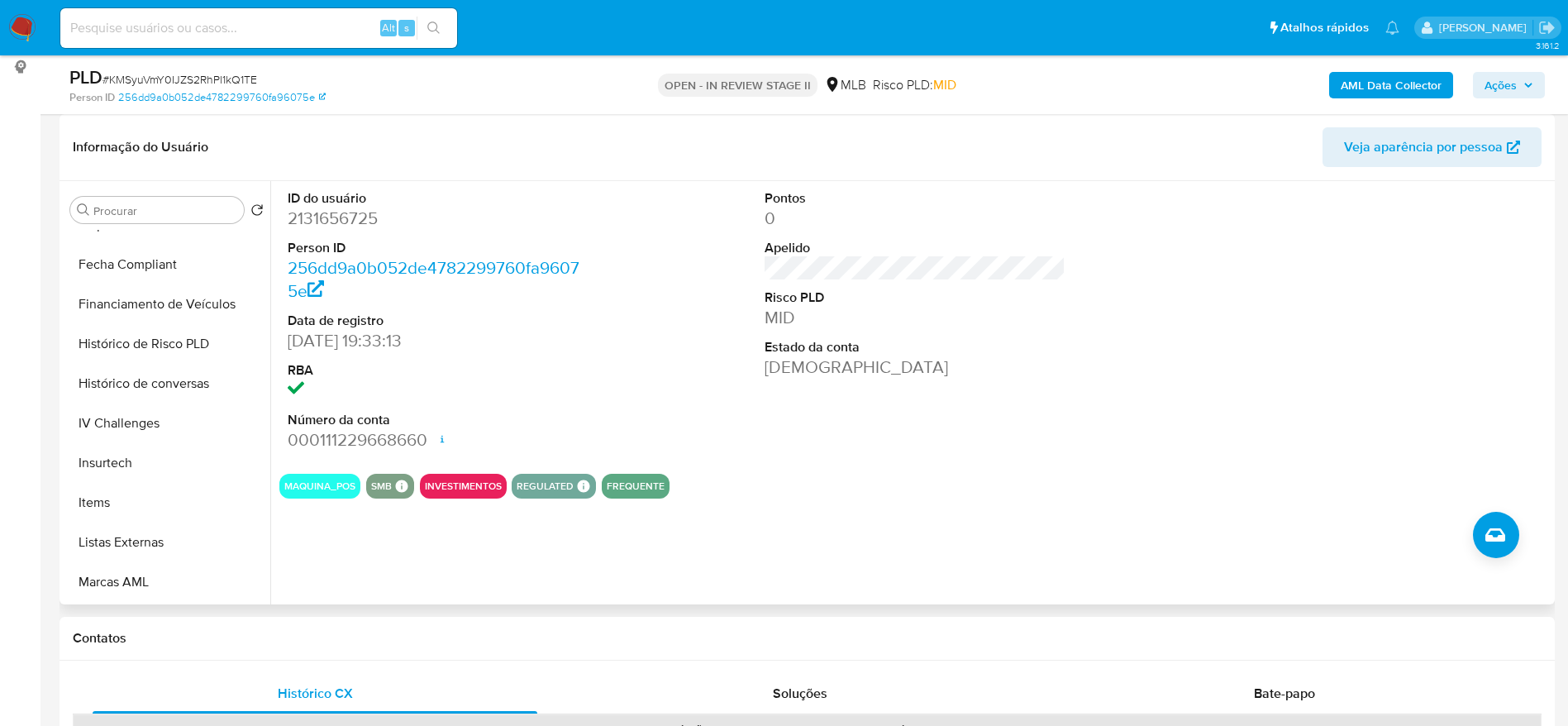
scroll to position [857, 0]
click at [134, 354] on button "Marcas AML" at bounding box center [161, 345] width 194 height 40
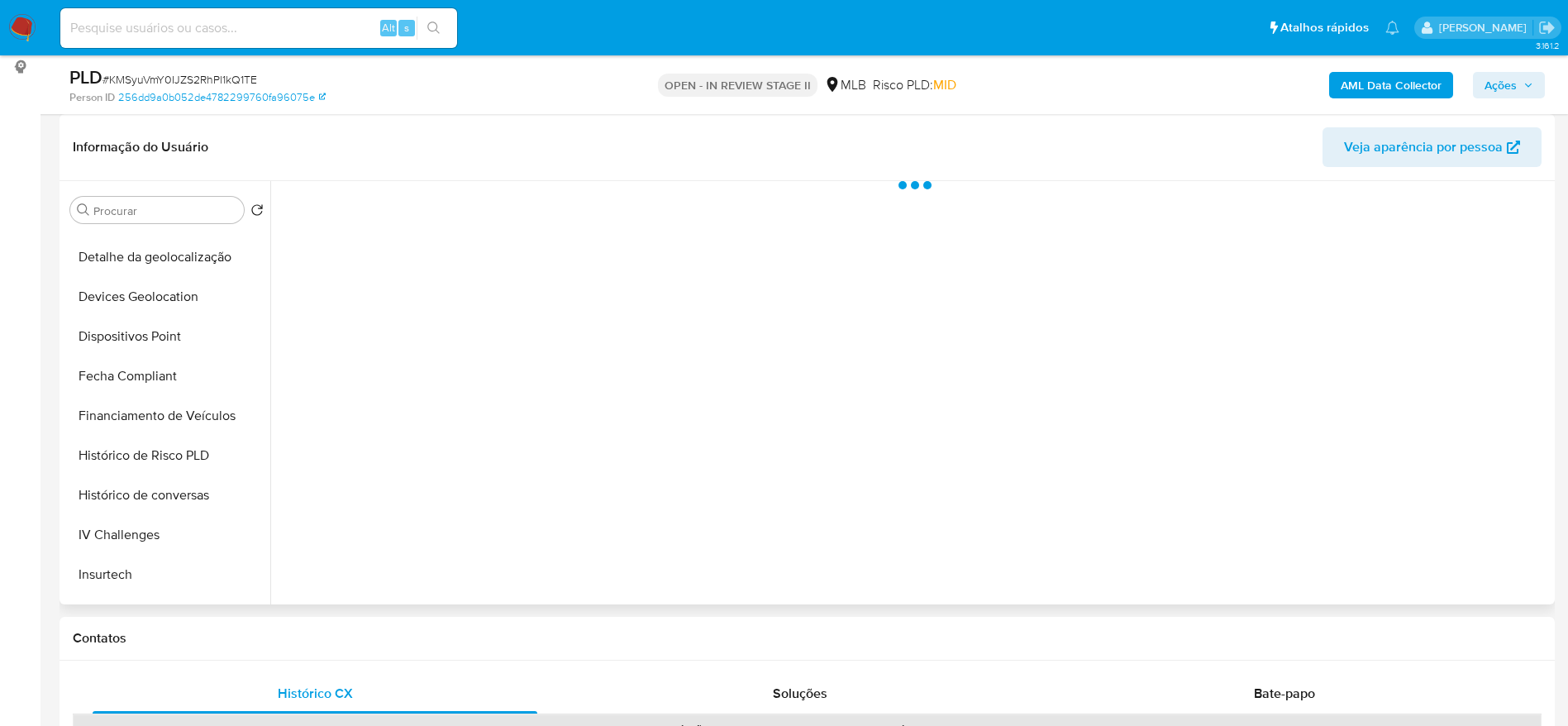
scroll to position [485, 0]
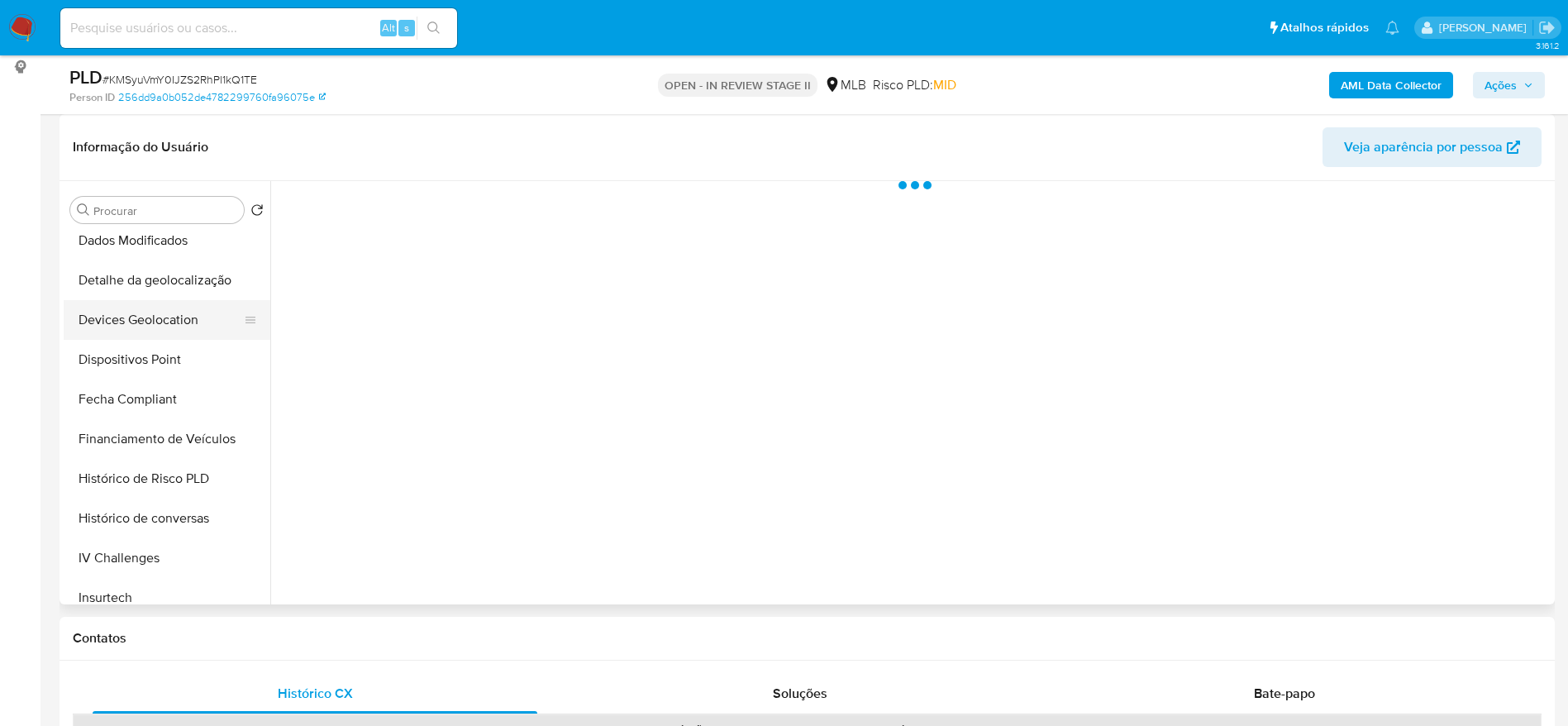
click at [157, 330] on button "Devices Geolocation" at bounding box center [161, 320] width 194 height 40
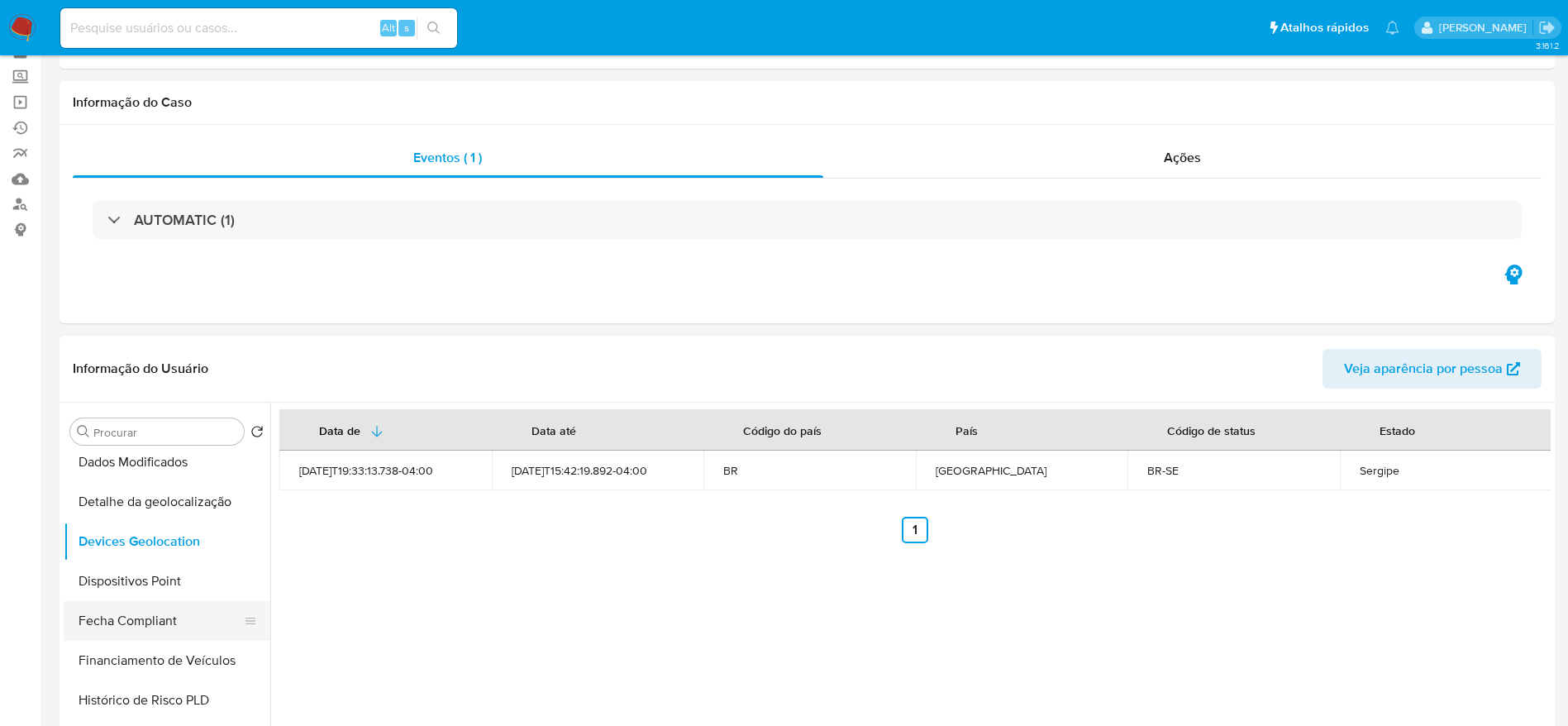
scroll to position [124, 0]
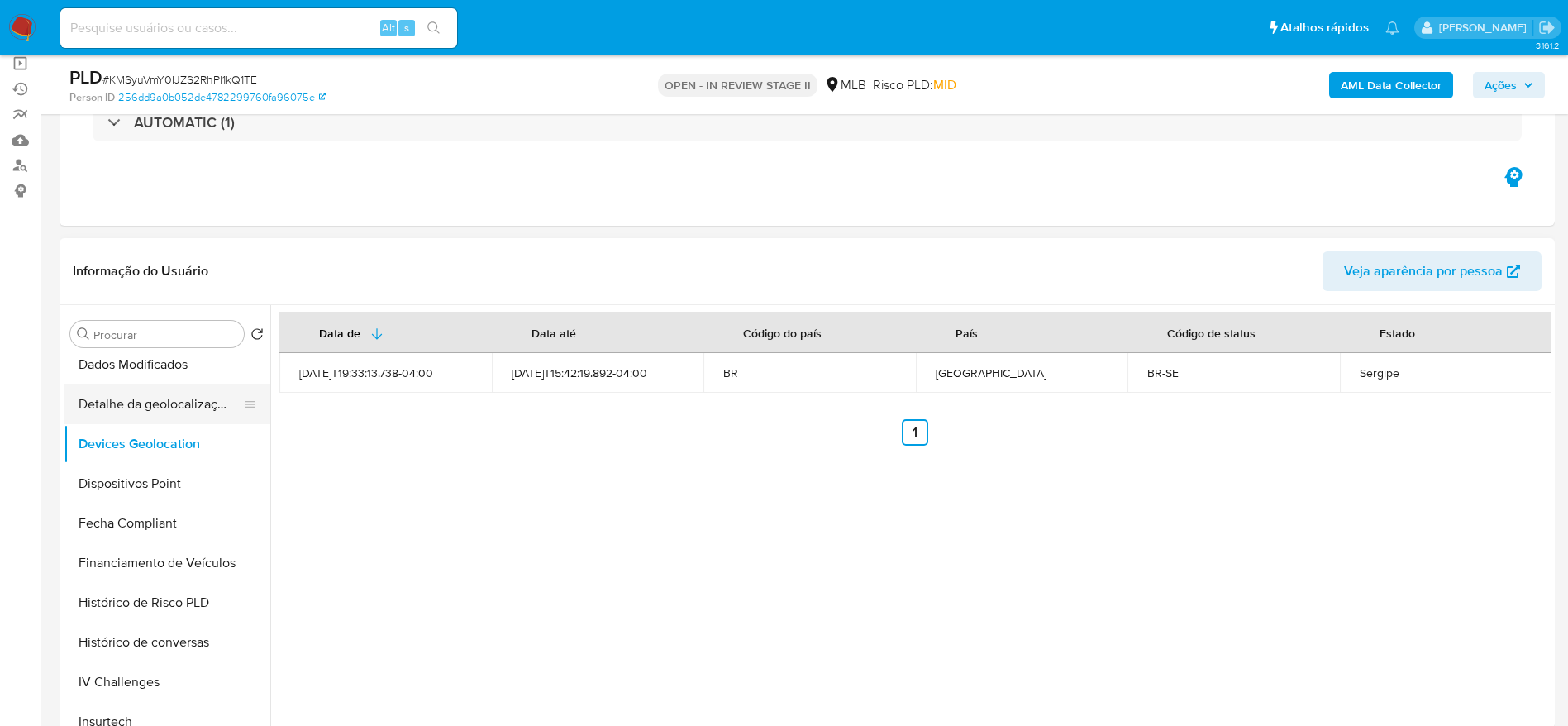
click at [179, 411] on button "Detalhe da geolocalização" at bounding box center [161, 404] width 194 height 40
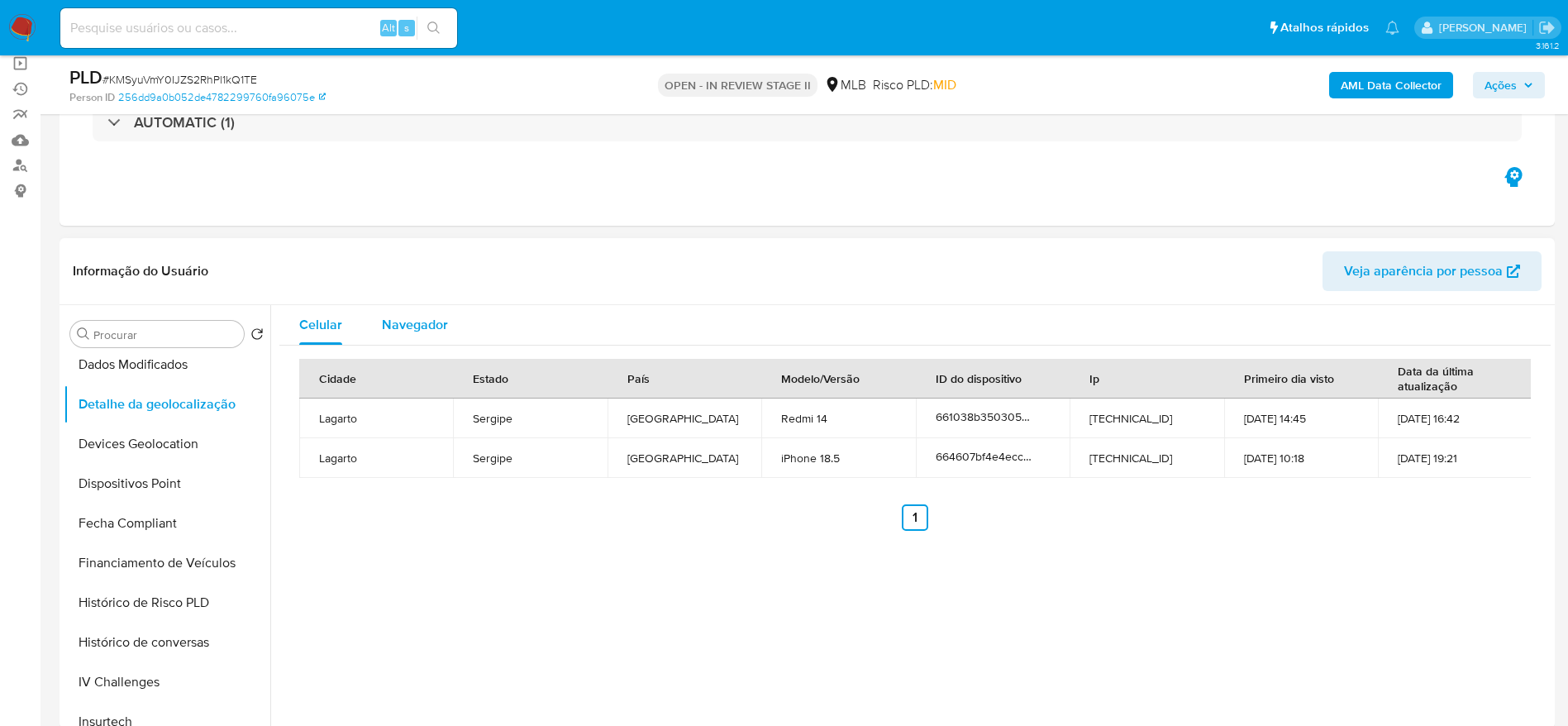
click at [403, 320] on span "Navegador" at bounding box center [415, 324] width 66 height 19
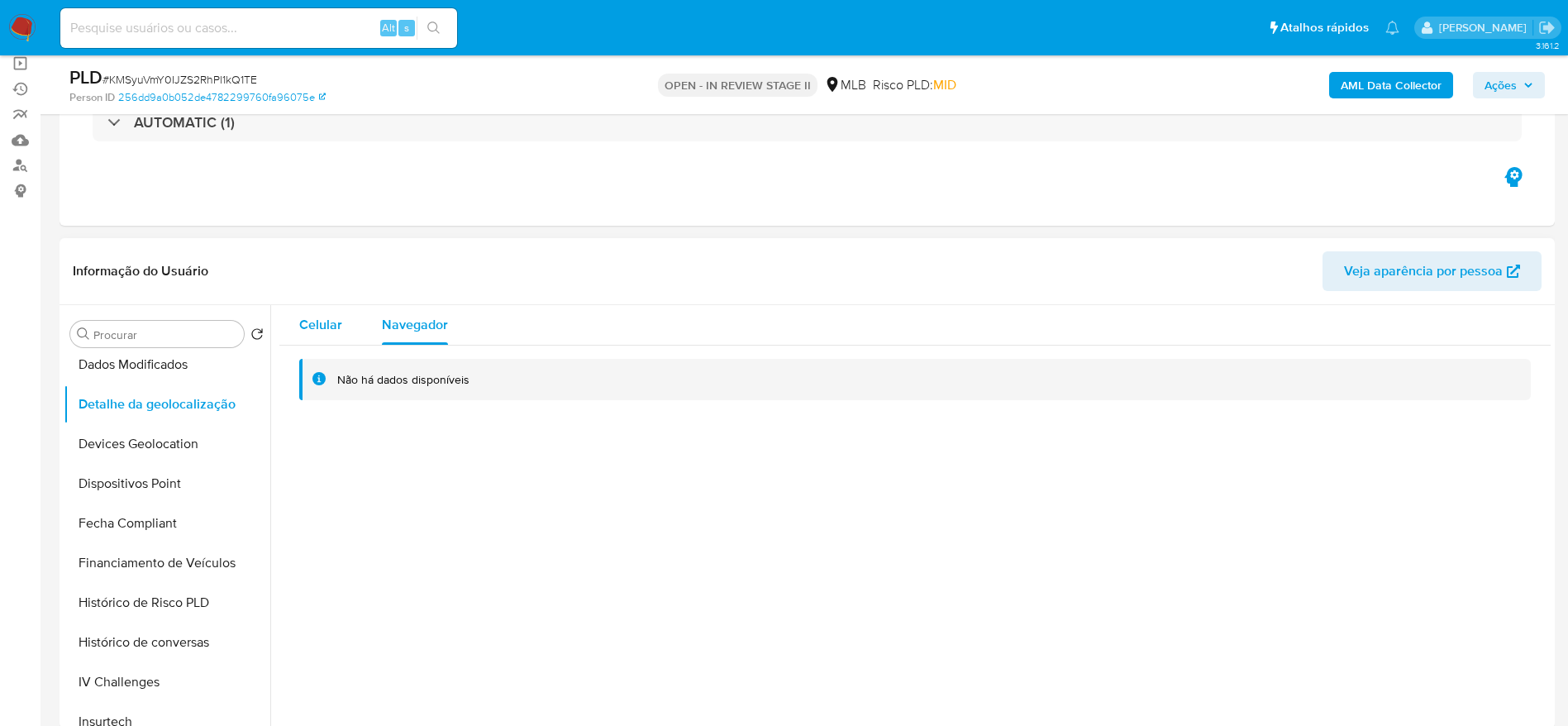
click at [307, 325] on span "Celular" at bounding box center [320, 324] width 43 height 19
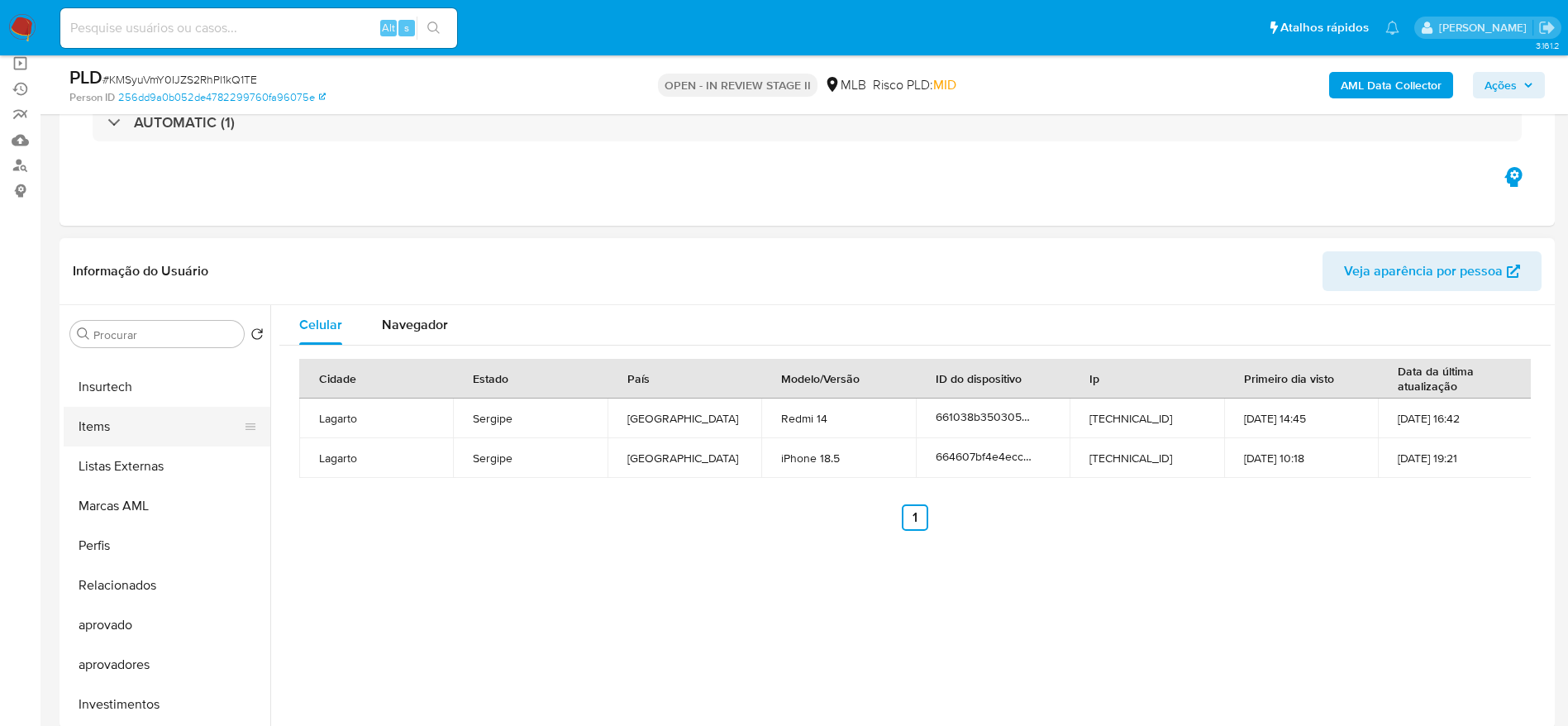
scroll to position [857, 0]
click at [143, 544] on button "Relacionados" at bounding box center [161, 548] width 194 height 40
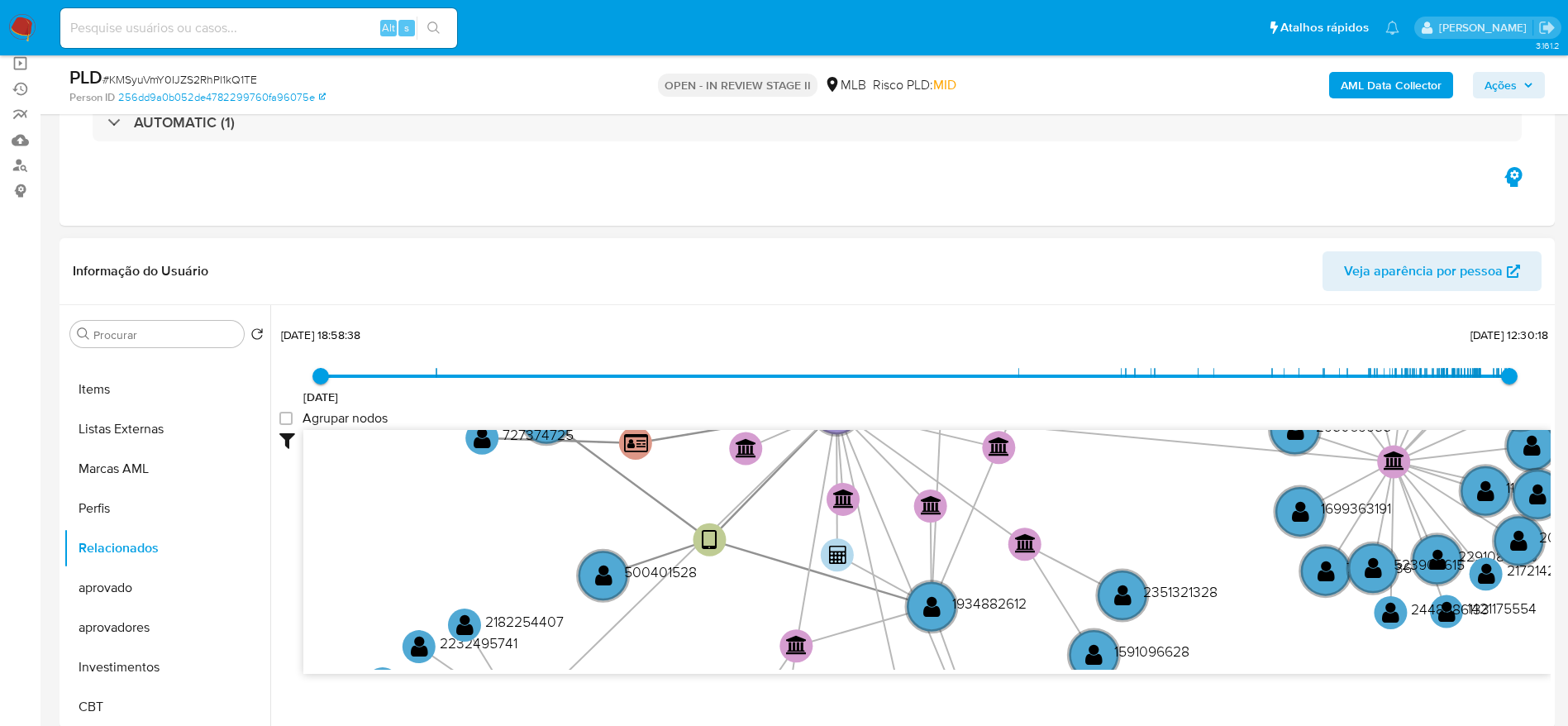
scroll to position [61, 0]
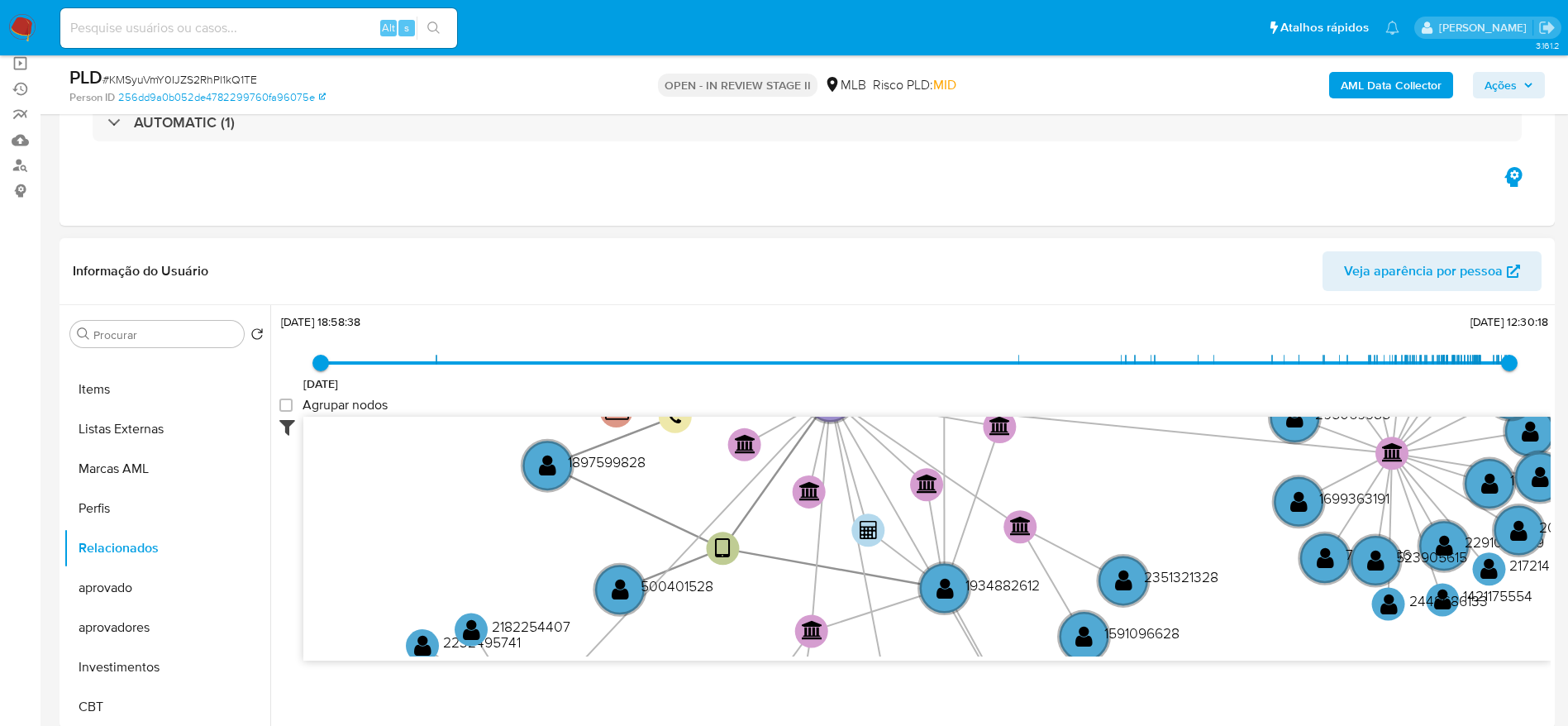
click at [292, 433] on icon at bounding box center [291, 427] width 24 height 20
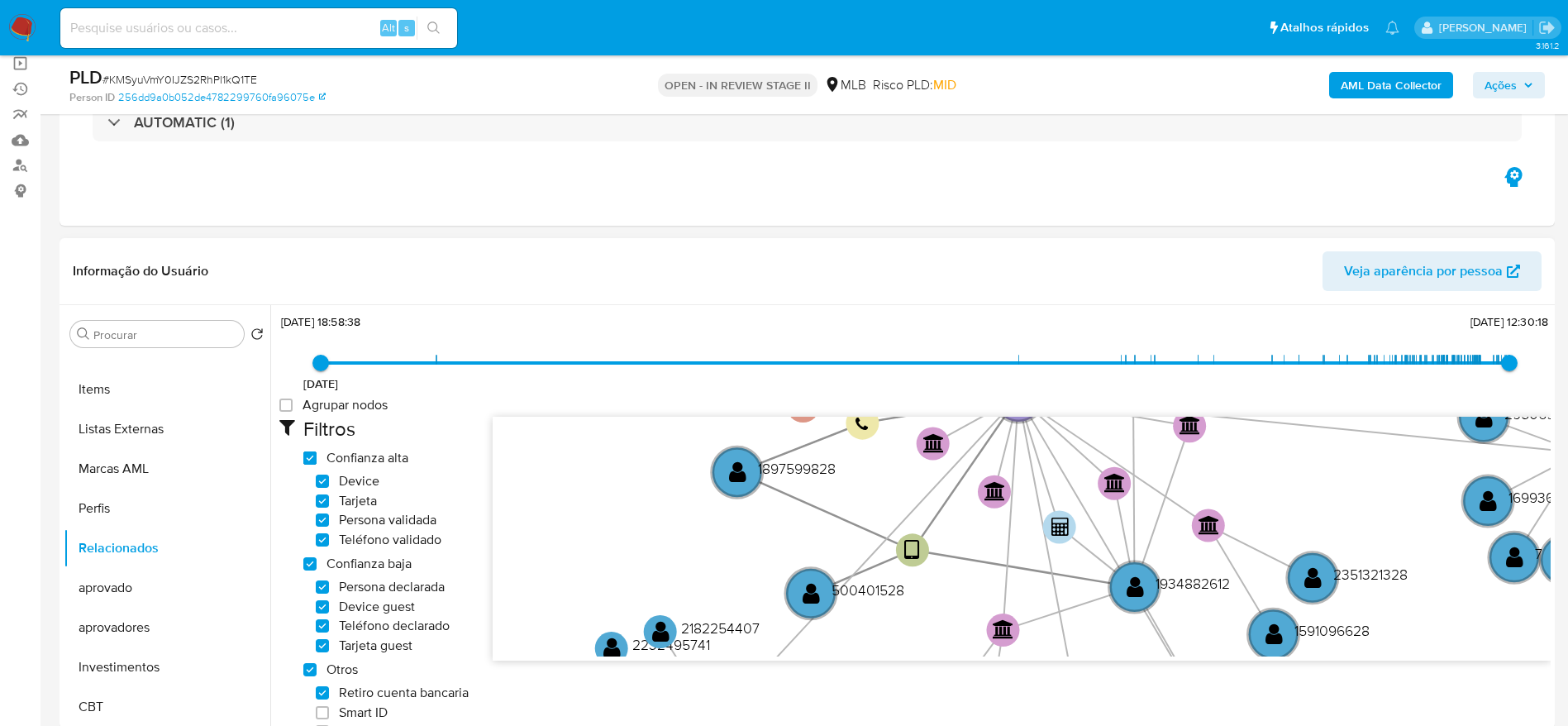
click at [307, 456] on high_trust "Confianza alta" at bounding box center [309, 458] width 13 height 13
checkbox high_trust "false"
checkbox input "false"
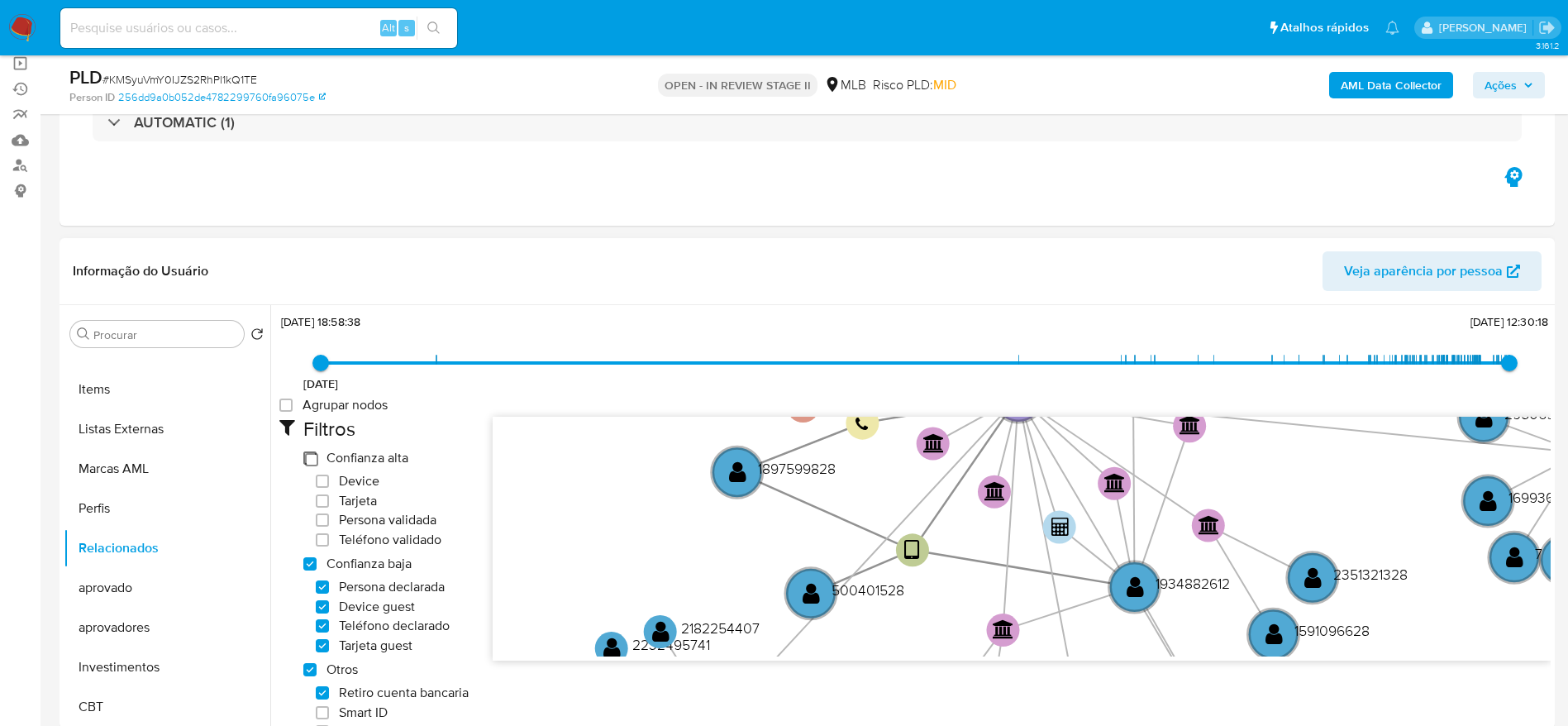
checkbox input "false"
click at [310, 552] on div "Filtros Confianza alta Device Tarjeta Persona validada Teléfono validado Confia…" at bounding box center [389, 669] width 173 height 505
click at [310, 563] on low_trust "Confianza baja" at bounding box center [309, 563] width 13 height 13
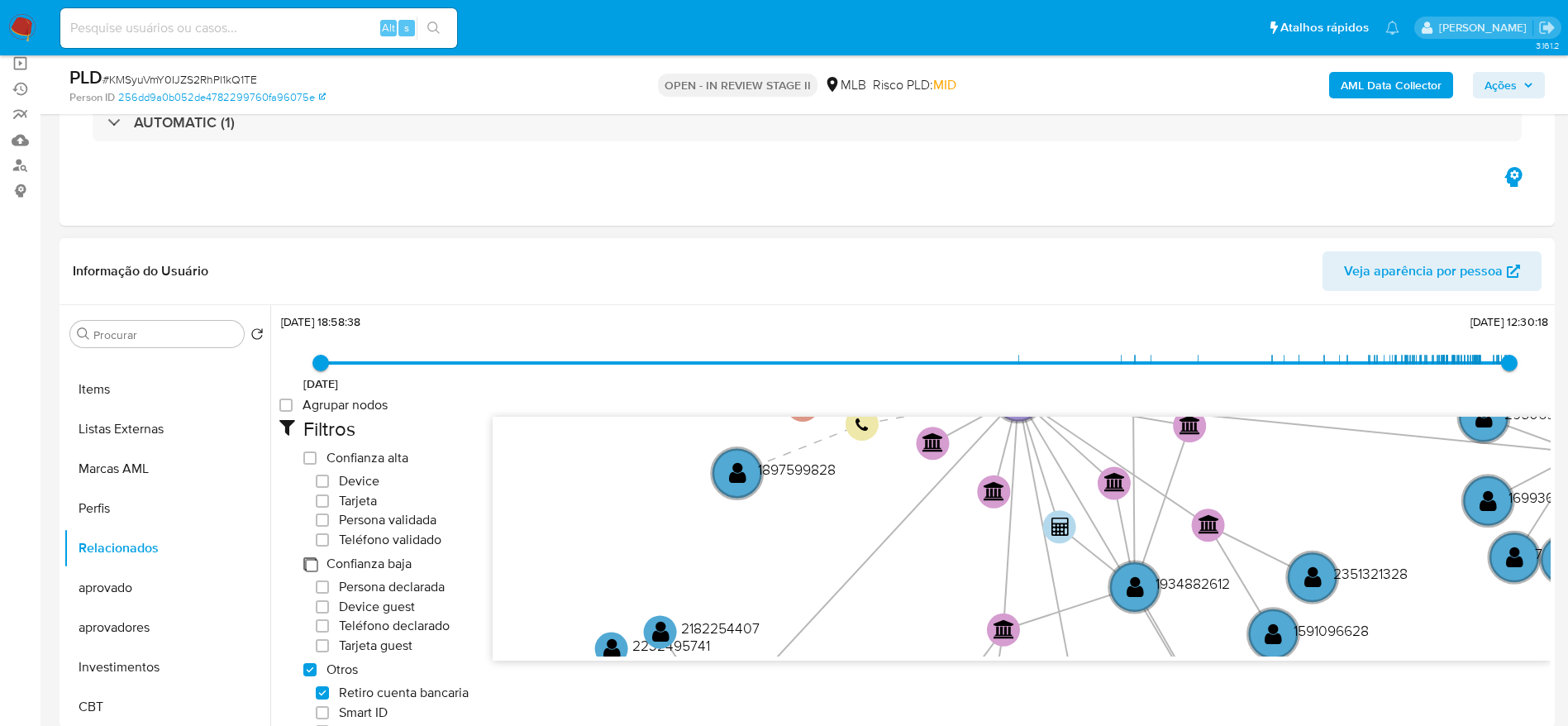
checkbox low_trust "false"
checkbox input "false"
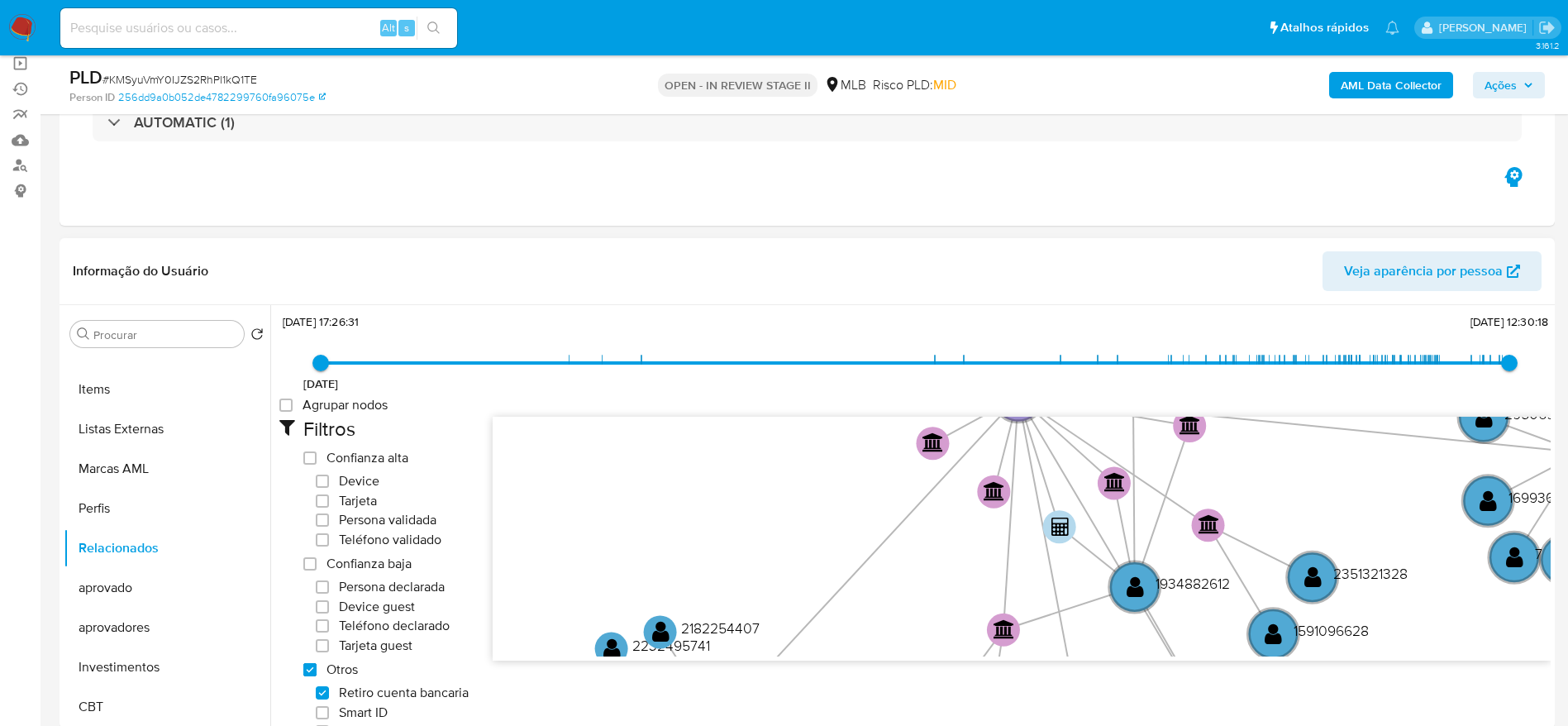
click at [314, 668] on others "Otros" at bounding box center [309, 669] width 13 height 13
checkbox others "false"
checkbox input "false"
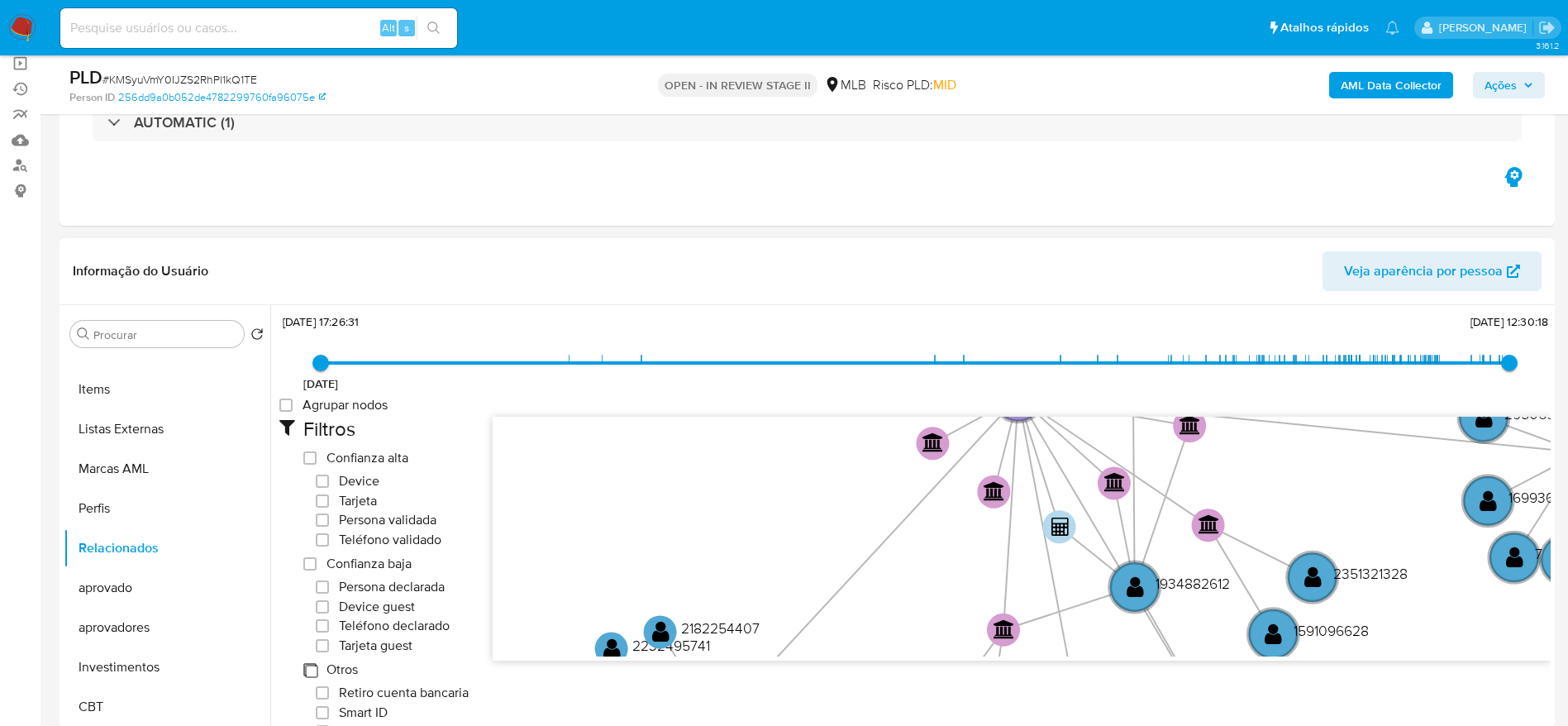
checkbox input "false"
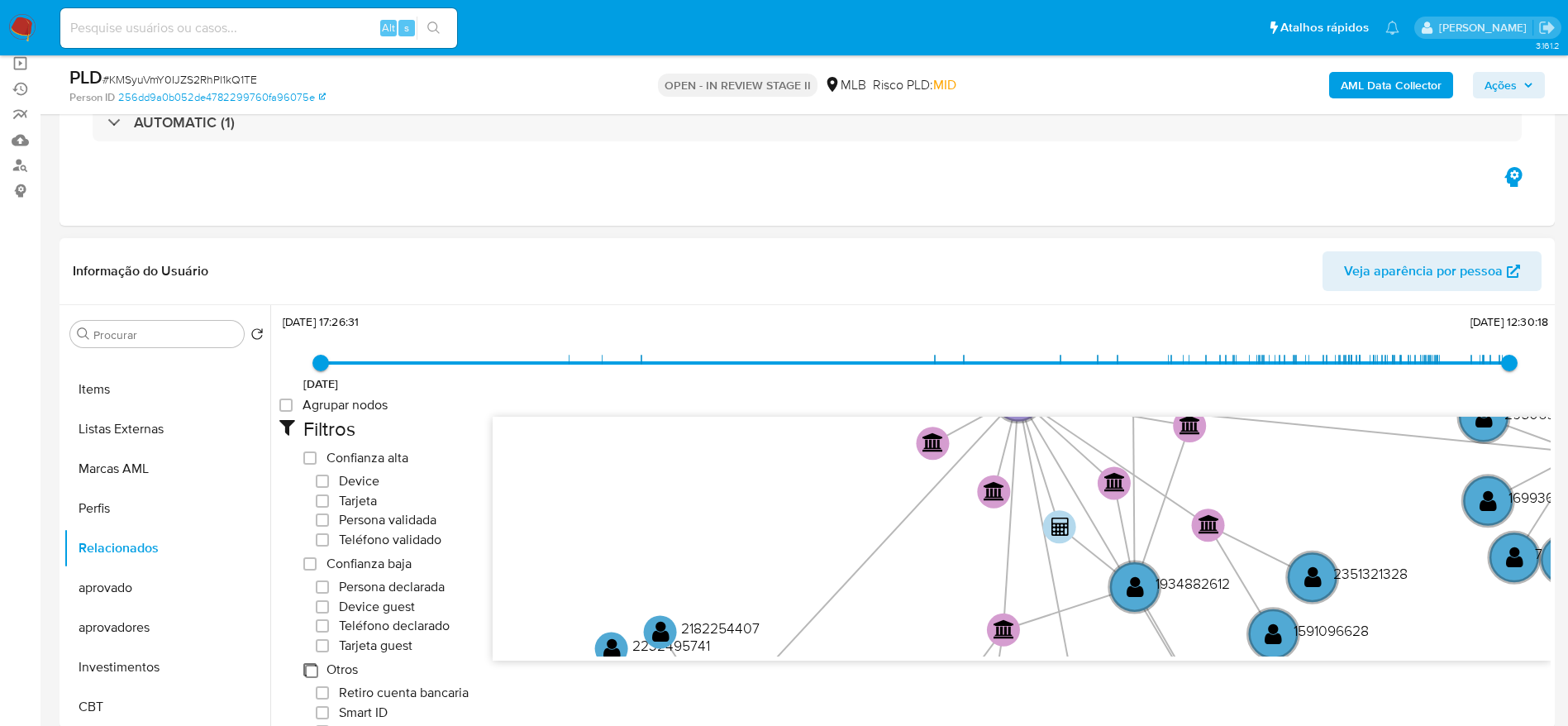
checkbox input "false"
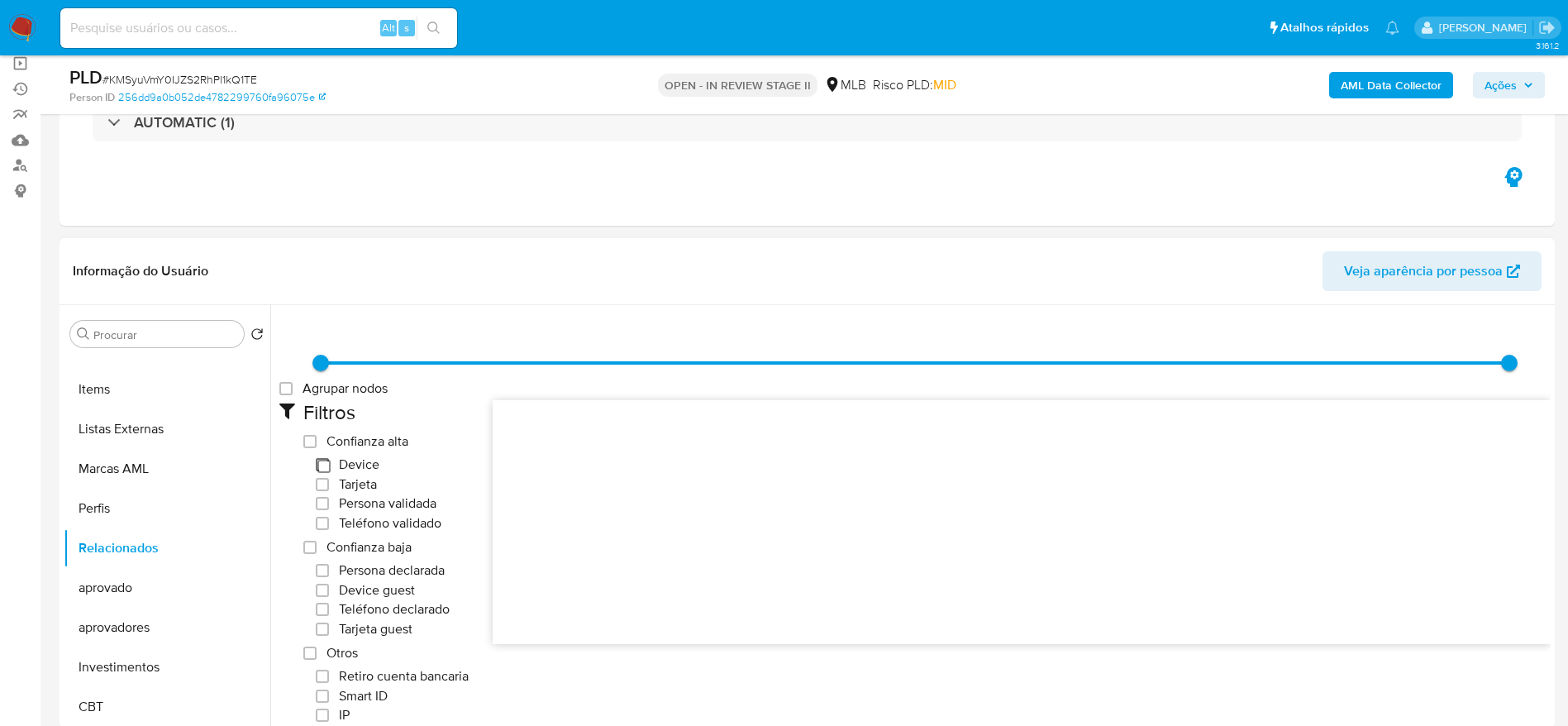
click at [329, 464] on input "Device" at bounding box center [322, 464] width 13 height 13
checkbox input "true"
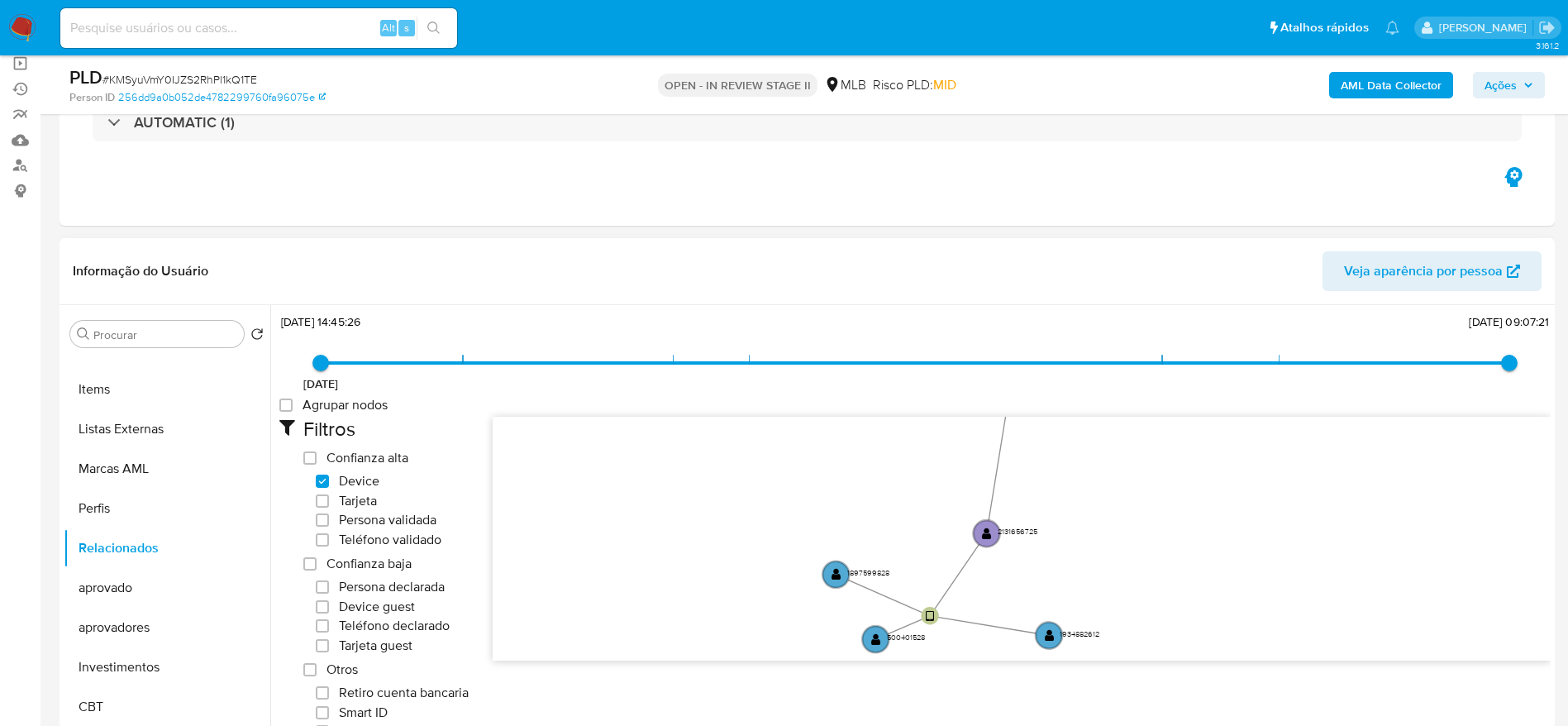
drag, startPoint x: 1134, startPoint y: 466, endPoint x: 1088, endPoint y: 552, distance: 97.5
click at [1088, 552] on icon "user-2131656725  2131656725 user-1934882612  1934882612 user-500401528  5004…" at bounding box center [1021, 537] width 1058 height 239
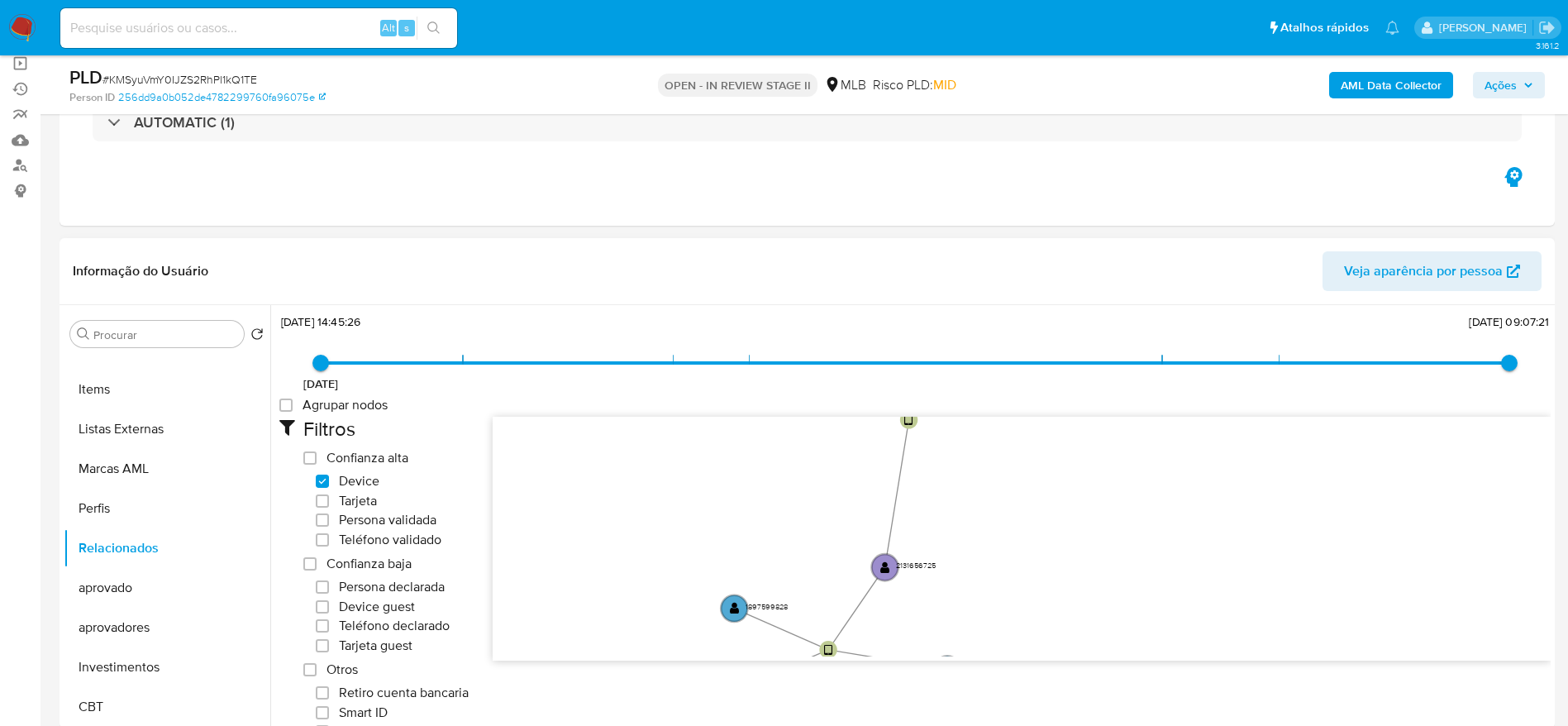
drag, startPoint x: 1095, startPoint y: 513, endPoint x: 993, endPoint y: 546, distance: 107.2
click at [993, 546] on icon "user-2131656725  2131656725 user-1934882612  1934882612 user-500401528  5004…" at bounding box center [1021, 537] width 1058 height 239
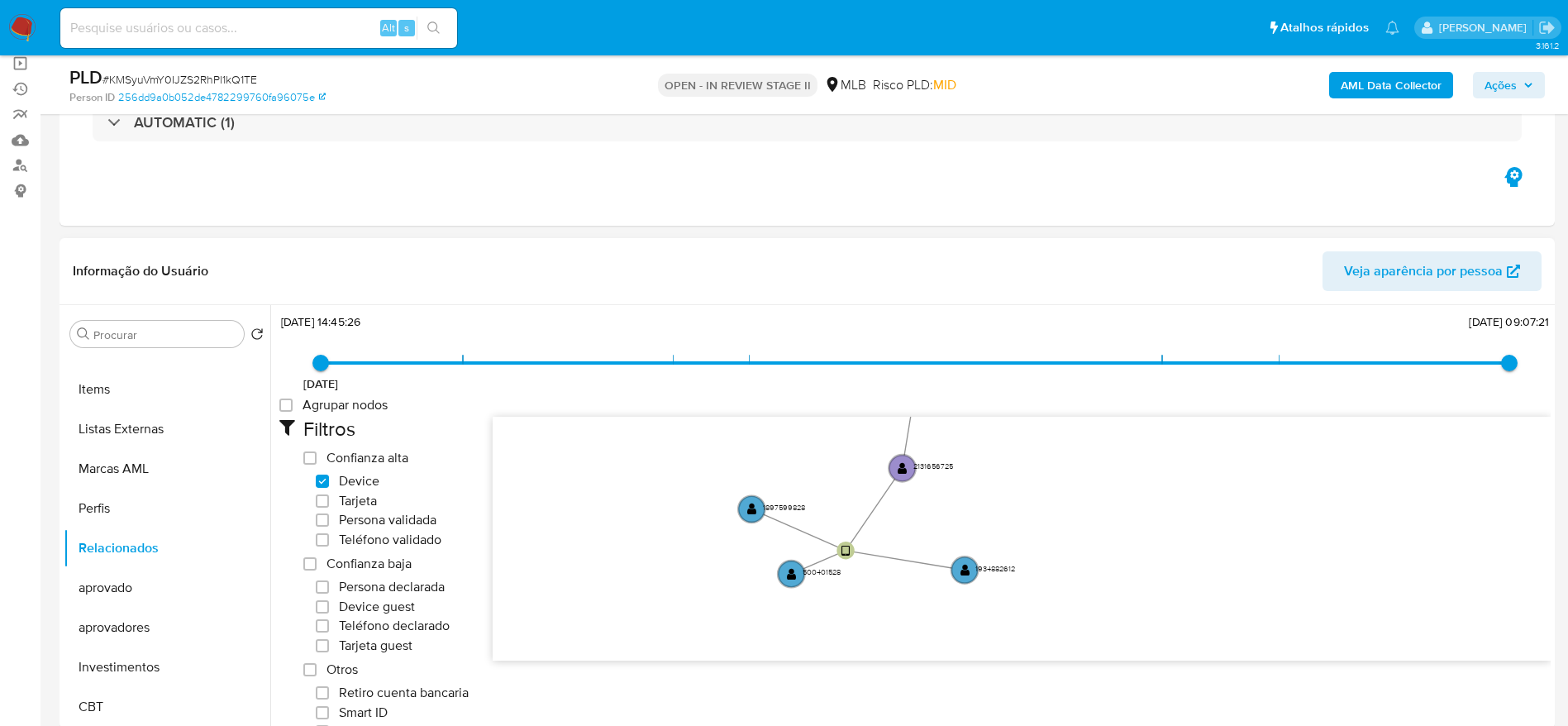
drag, startPoint x: 718, startPoint y: 573, endPoint x: 736, endPoint y: 475, distance: 99.6
click at [736, 475] on icon "user-2131656725  2131656725 user-1934882612  1934882612 user-500401528  5004…" at bounding box center [1021, 537] width 1058 height 239
click at [745, 508] on circle at bounding box center [751, 509] width 31 height 31
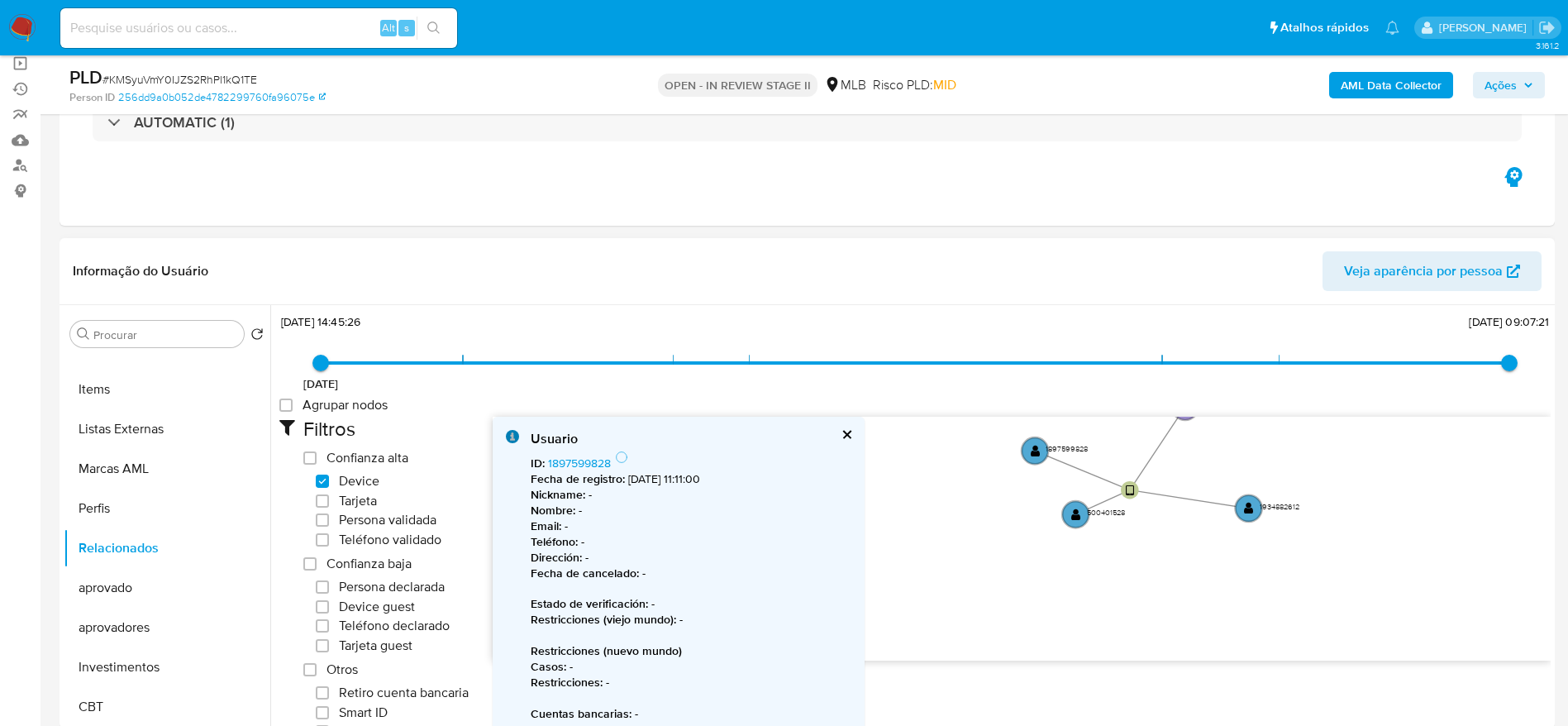
drag, startPoint x: 1086, startPoint y: 487, endPoint x: 1371, endPoint y: 426, distance: 291.5
click at [1371, 426] on icon "user-2131656725  2131656725 user-1934882612  1934882612 user-500401528  5004…" at bounding box center [1021, 537] width 1058 height 239
click at [1036, 448] on text "" at bounding box center [1035, 451] width 10 height 12
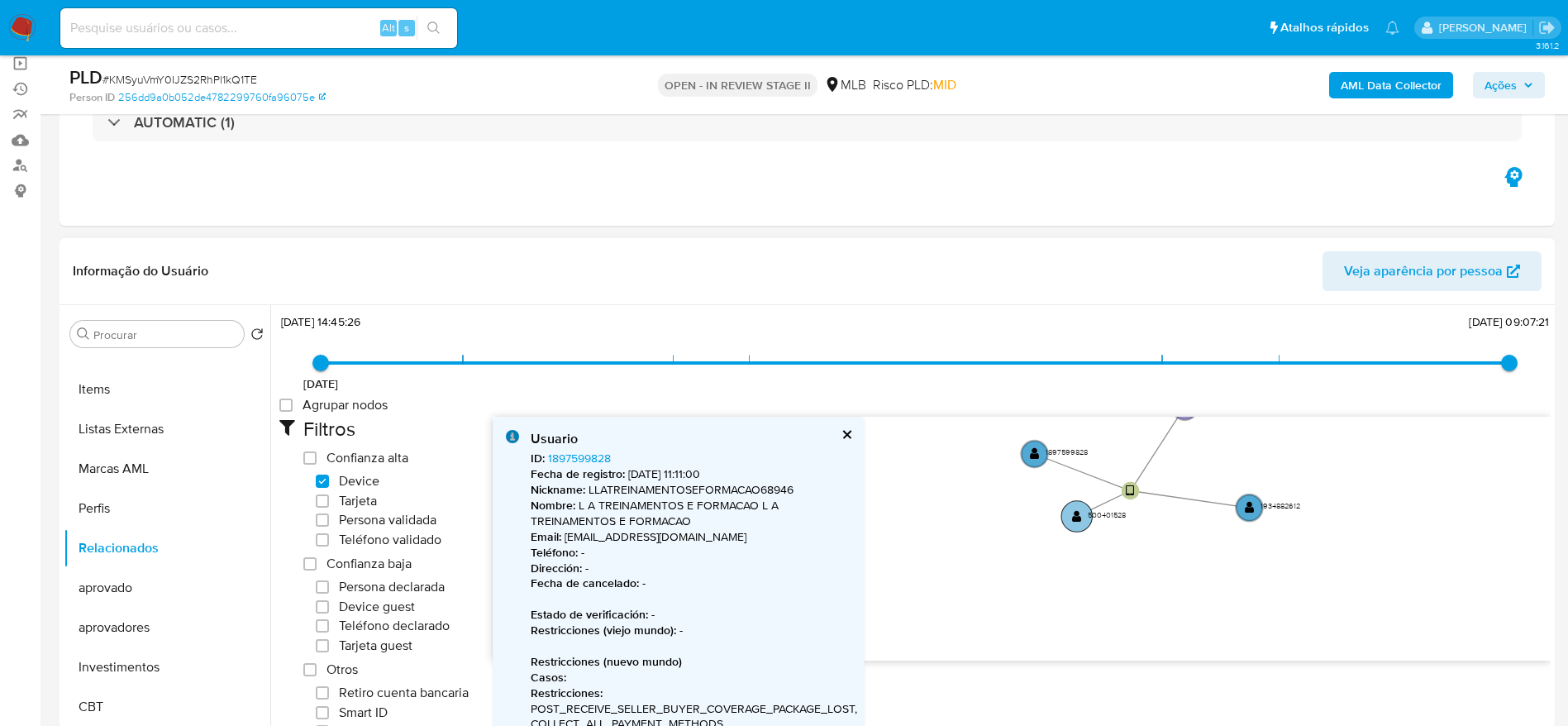
click at [1079, 519] on text "" at bounding box center [1078, 516] width 10 height 12
click at [1075, 516] on text "" at bounding box center [1079, 518] width 10 height 12
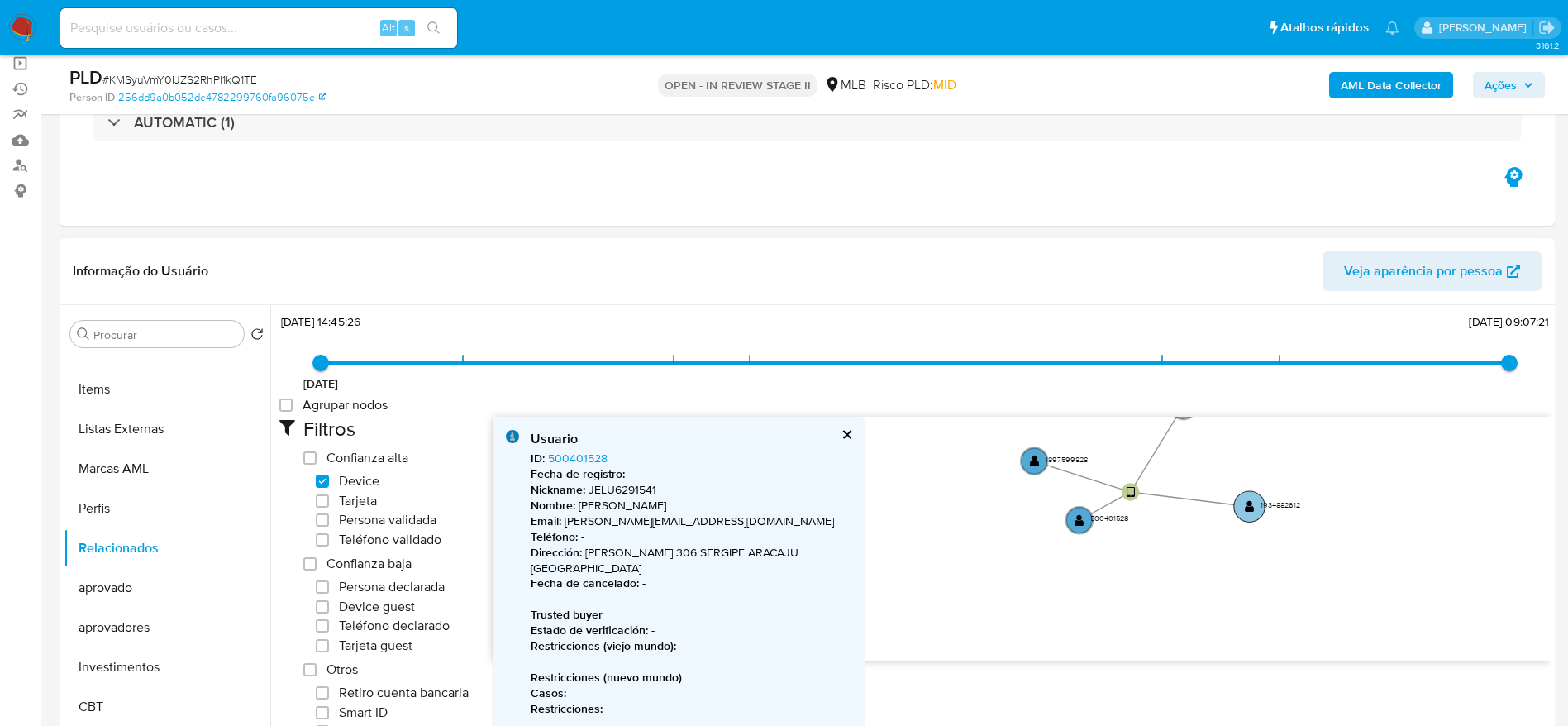
click at [1250, 503] on text "" at bounding box center [1250, 506] width 10 height 12
click at [1245, 505] on text "" at bounding box center [1250, 506] width 10 height 12
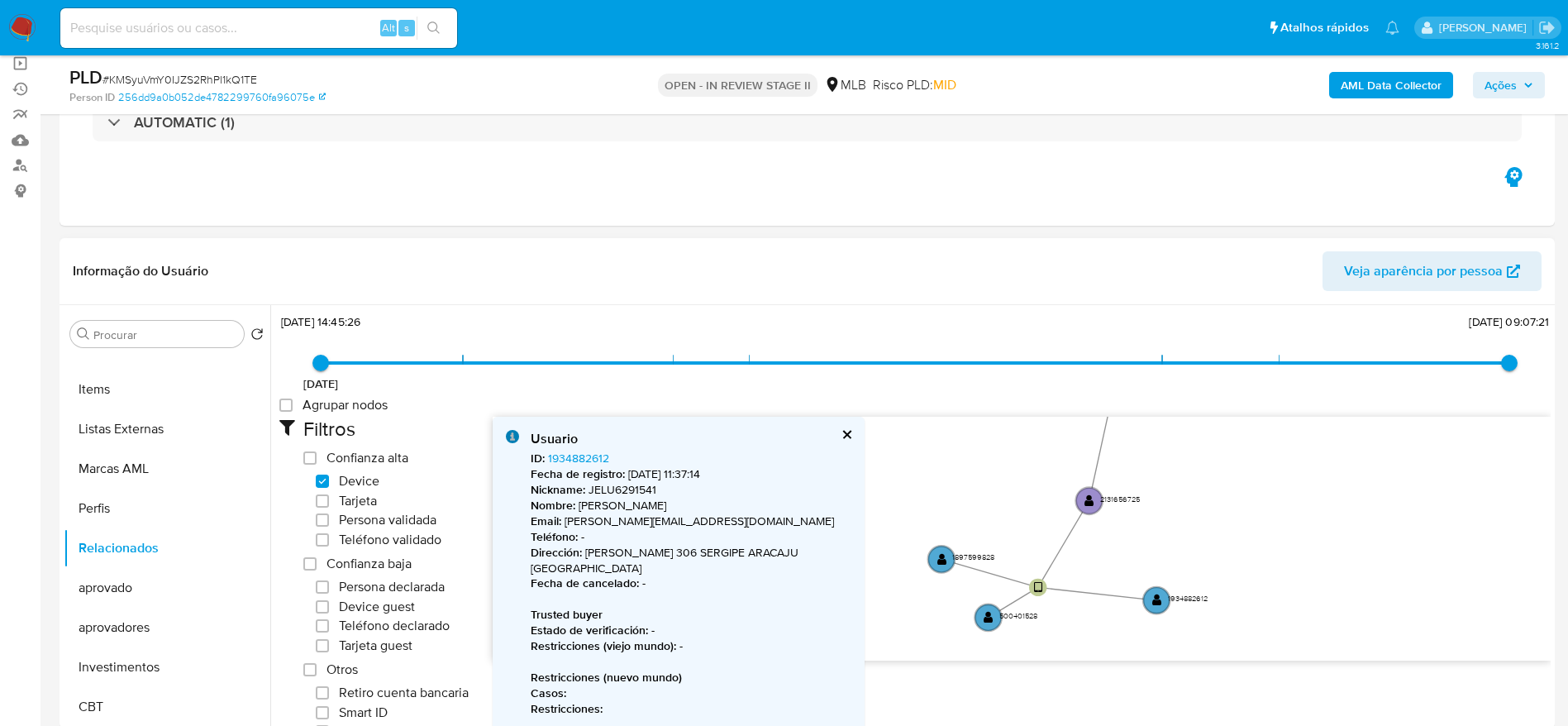
drag, startPoint x: 1205, startPoint y: 458, endPoint x: 1112, endPoint y: 552, distance: 132.2
click at [1112, 552] on icon "user-2131656725  2131656725 user-1934882612  1934882612 user-500401528  5004…" at bounding box center [1021, 537] width 1058 height 239
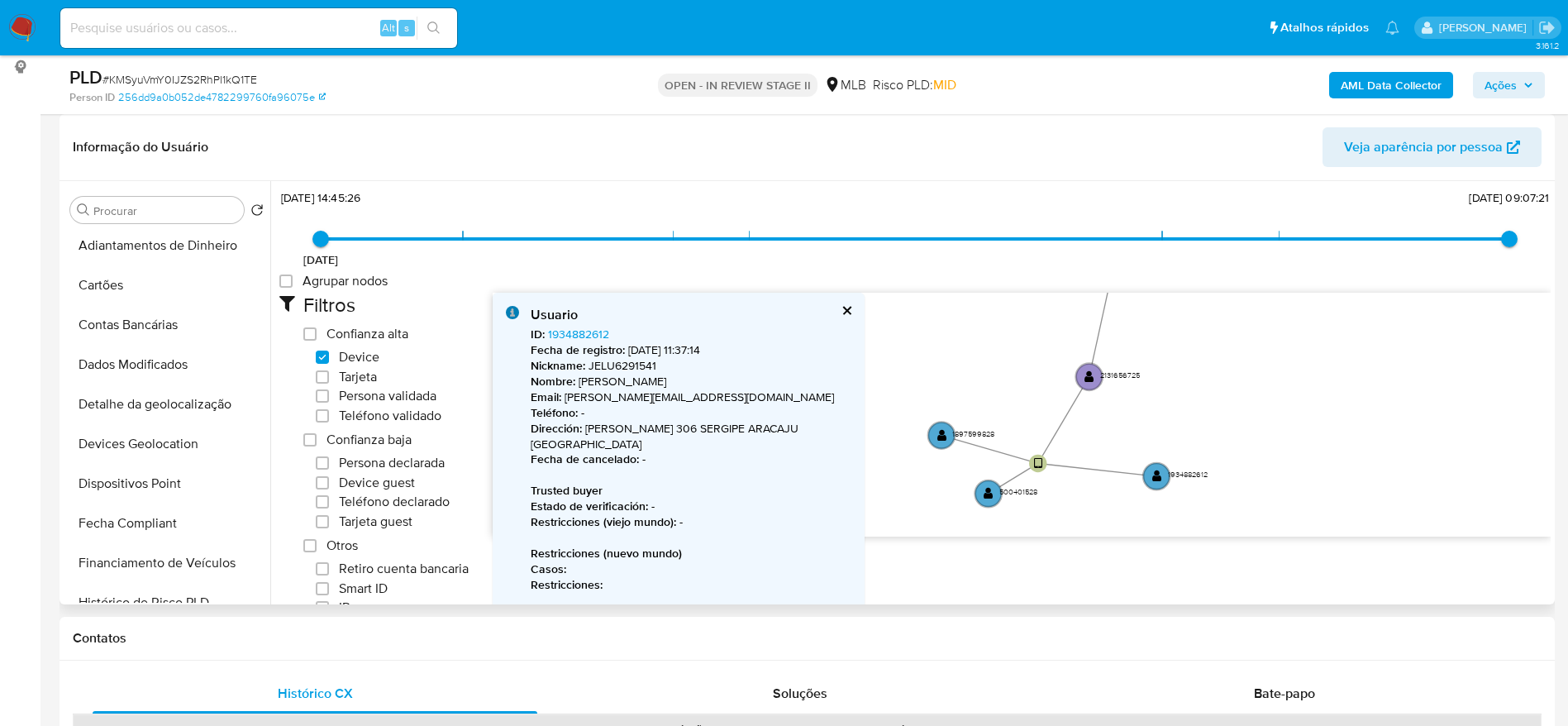
scroll to position [237, 0]
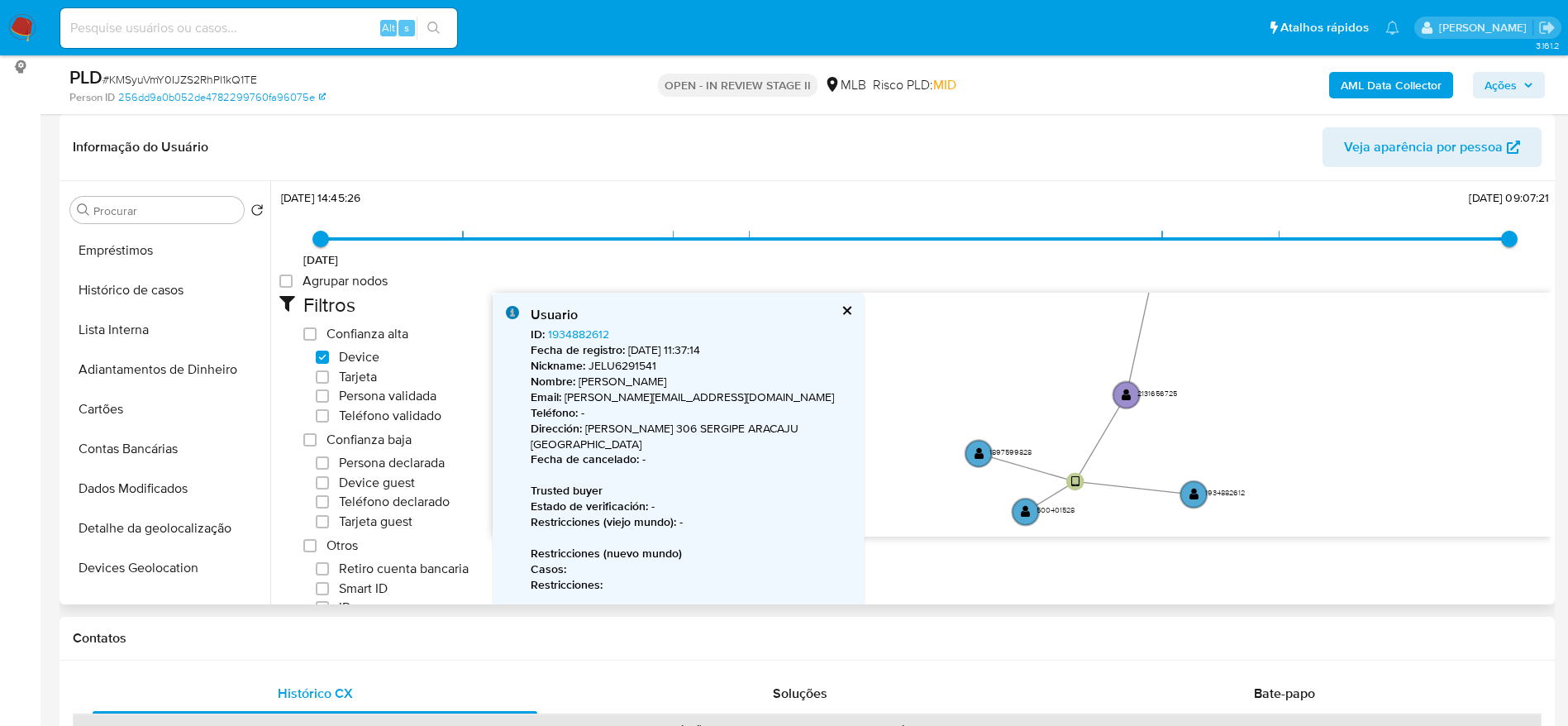
drag, startPoint x: 1232, startPoint y: 364, endPoint x: 1222, endPoint y: 368, distance: 10.8
click at [1263, 379] on icon "user-2131656725  2131656725 user-1934882612  1934882612 user-500401528  5004…" at bounding box center [1021, 412] width 1058 height 239
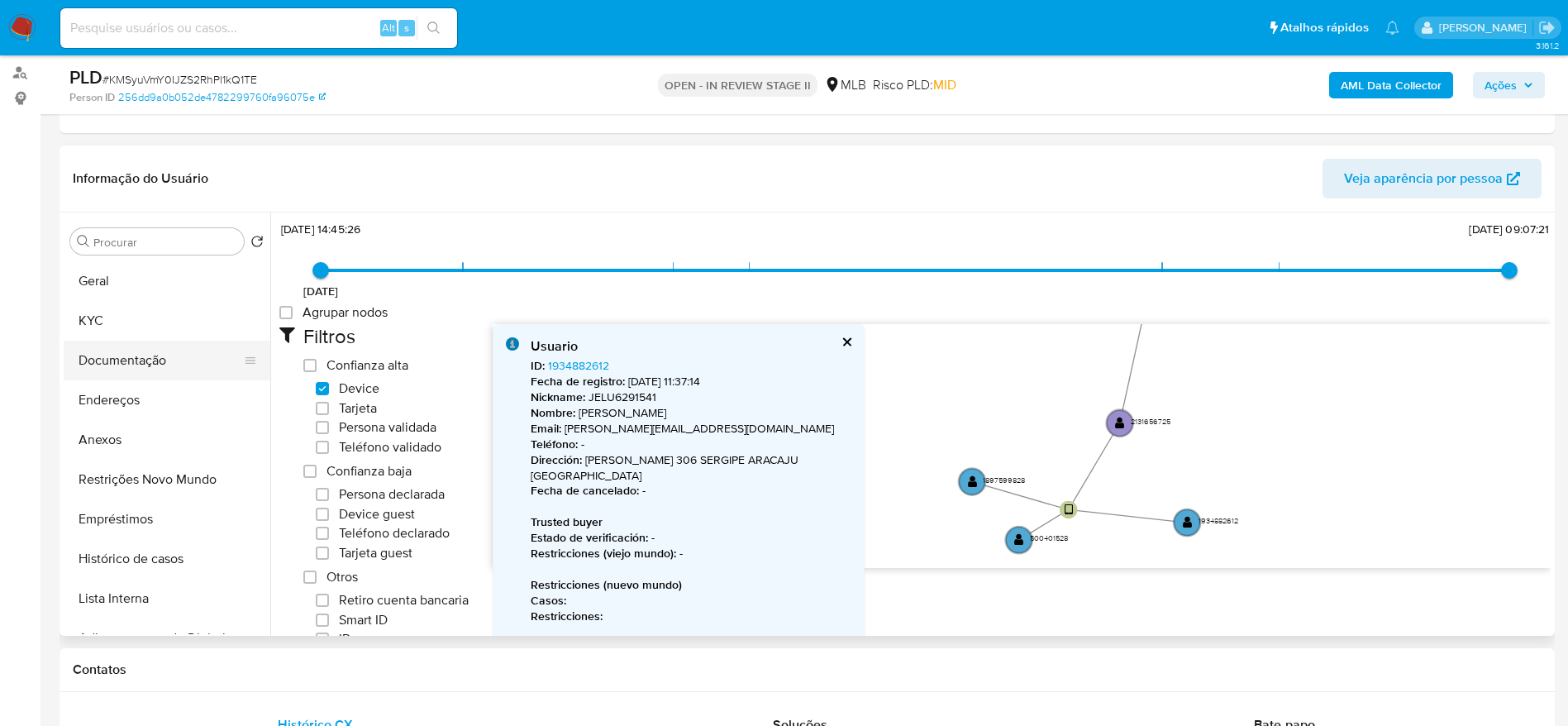
scroll to position [124, 0]
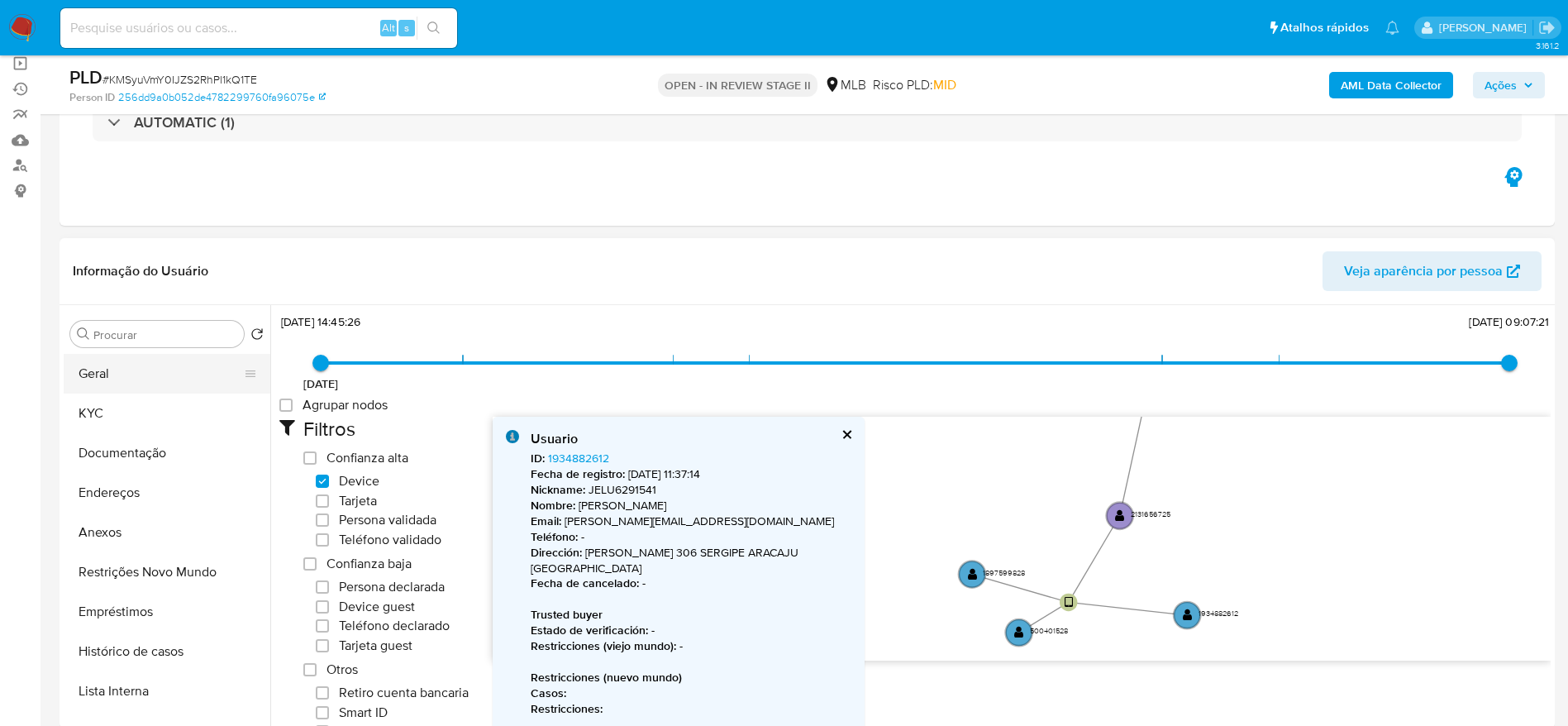
click at [133, 360] on button "Geral" at bounding box center [161, 374] width 194 height 40
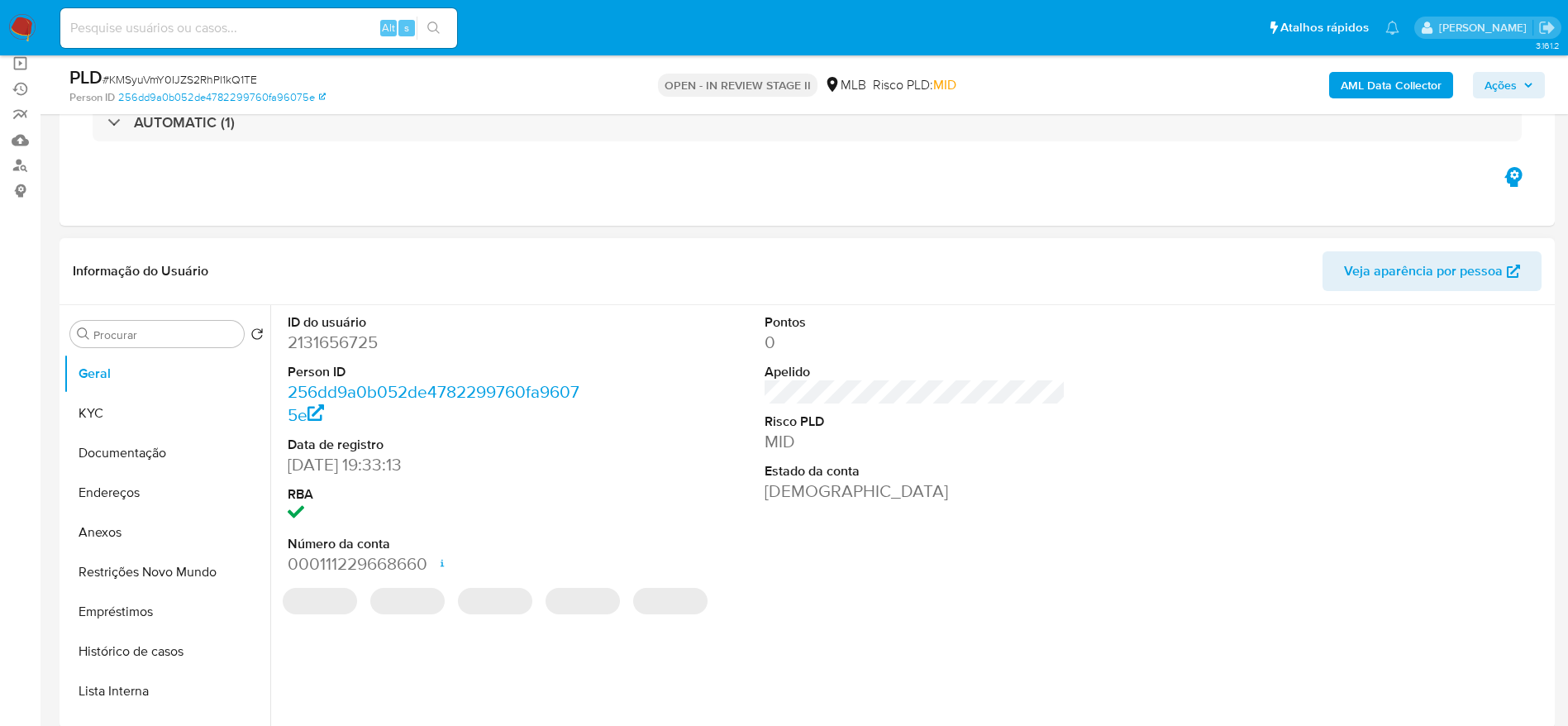
click at [363, 344] on dd "2131656725" at bounding box center [438, 342] width 302 height 23
copy dd "2131656725"
